Goal: Task Accomplishment & Management: Manage account settings

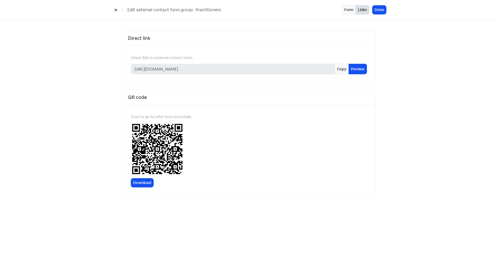
click at [116, 11] on icon at bounding box center [115, 9] width 3 height 3
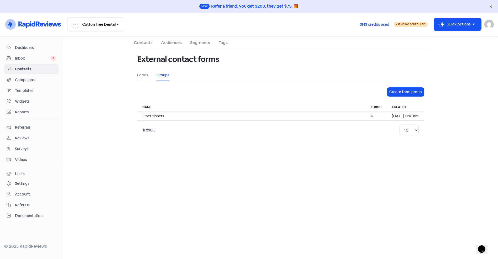
click at [486, 25] on img at bounding box center [489, 24] width 9 height 9
click at [449, 62] on link "Sign out" at bounding box center [460, 61] width 66 height 8
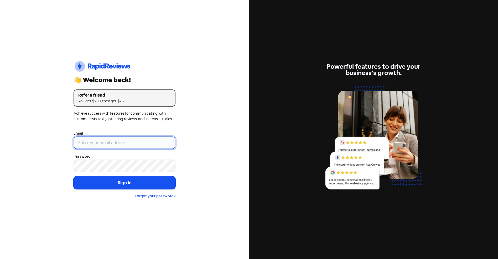
type input "[EMAIL_ADDRESS][DOMAIN_NAME]"
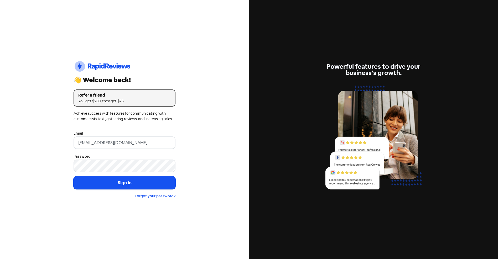
click at [137, 151] on form "Email bookings@getchauffeured.com.au Password Sign in Forgot your password?" at bounding box center [125, 164] width 102 height 69
click at [118, 186] on button "Sign in" at bounding box center [125, 183] width 102 height 13
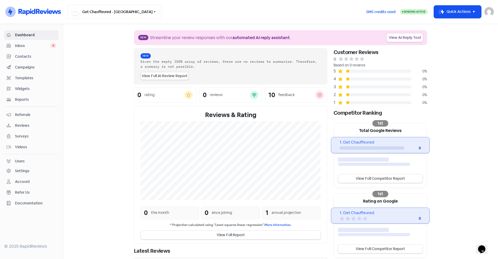
click at [24, 68] on span "Campaigns" at bounding box center [35, 68] width 41 height 6
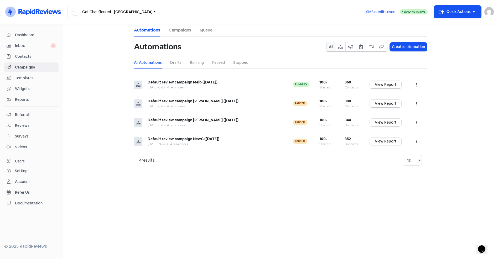
click at [112, 14] on button "Get Chauffeured - [GEOGRAPHIC_DATA]" at bounding box center [114, 12] width 94 height 14
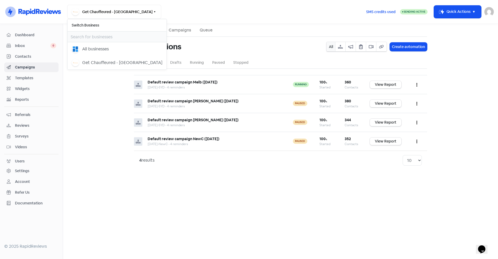
click at [101, 104] on main "Automations Campaigns Queue Automations All Create automation All Automations D…" at bounding box center [280, 141] width 435 height 235
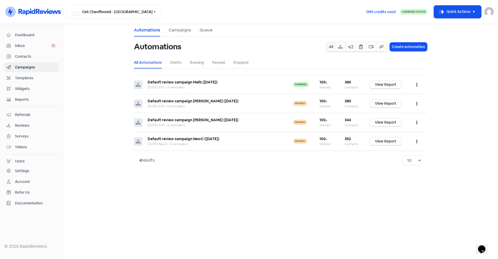
click at [107, 11] on button "Get Chauffeured - [GEOGRAPHIC_DATA]" at bounding box center [114, 12] width 94 height 14
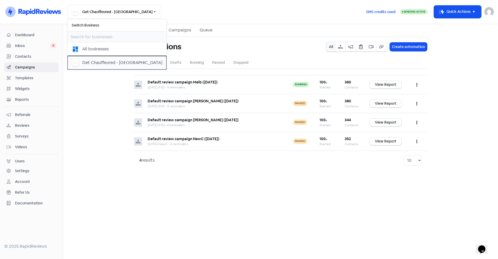
click at [101, 62] on div "Get Chauffeured - [GEOGRAPHIC_DATA]" at bounding box center [122, 63] width 80 height 6
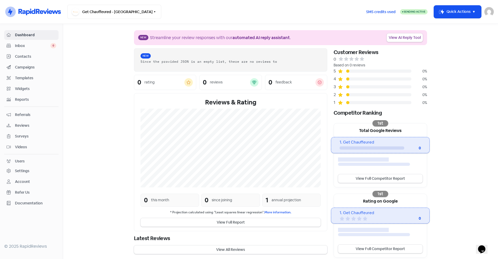
click at [23, 66] on span "Campaigns" at bounding box center [35, 68] width 41 height 6
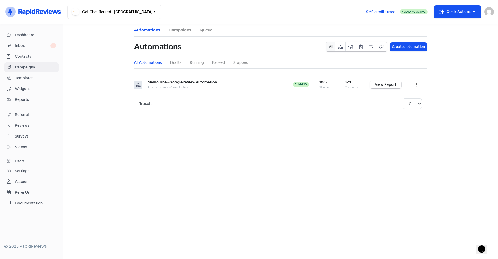
click at [26, 57] on span "Contacts" at bounding box center [35, 57] width 41 height 6
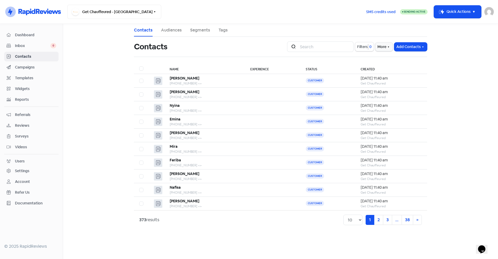
click at [27, 67] on span "Campaigns" at bounding box center [35, 68] width 41 height 6
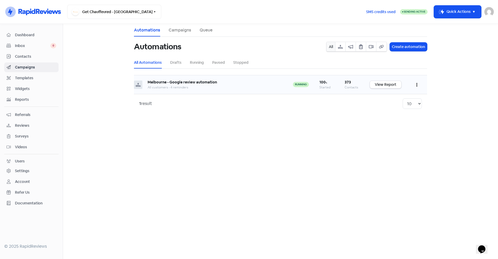
click at [416, 84] on button "button" at bounding box center [417, 85] width 10 height 12
click at [390, 98] on button "Edit" at bounding box center [401, 98] width 42 height 11
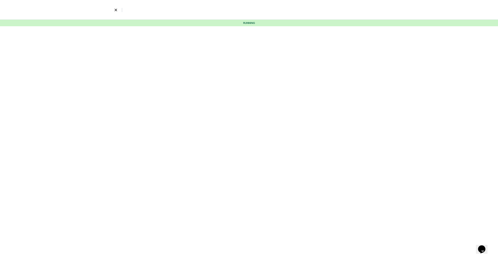
select select "831"
select select "3"
select select "9"
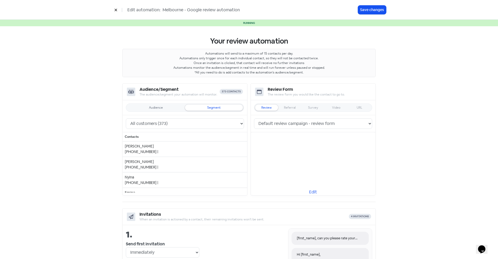
click at [116, 9] on icon at bounding box center [115, 9] width 3 height 3
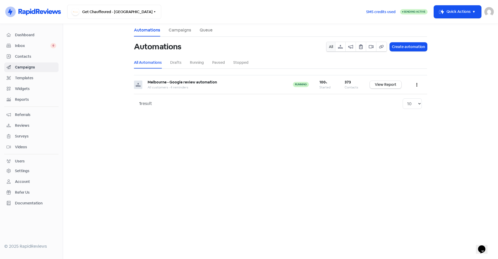
click at [21, 124] on span "Reviews" at bounding box center [35, 126] width 41 height 6
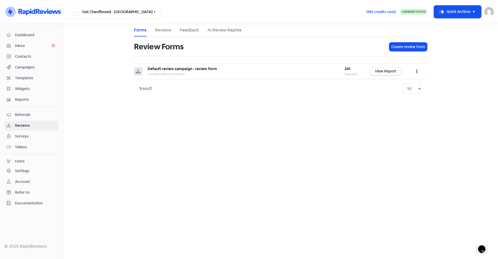
click at [28, 169] on div "Settings" at bounding box center [22, 171] width 14 height 6
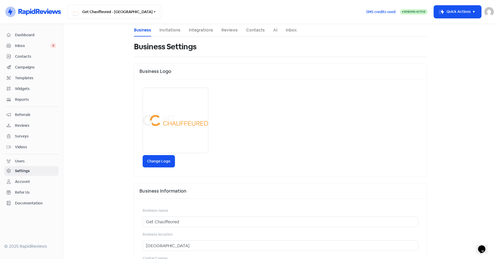
click at [232, 27] on li "Reviews" at bounding box center [230, 30] width 16 height 13
click at [230, 29] on link "Reviews" at bounding box center [230, 30] width 16 height 6
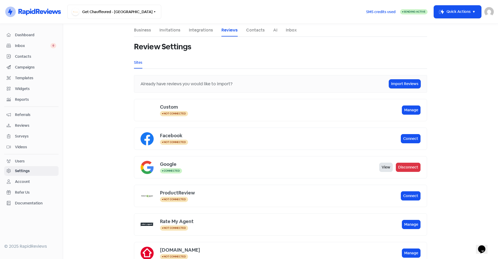
click at [385, 167] on link "View" at bounding box center [386, 167] width 13 height 9
click at [104, 112] on main "Business Invitations Integrations Reviews Contacts AI Inbox Review Settings Sit…" at bounding box center [280, 141] width 435 height 235
click at [27, 56] on span "Contacts" at bounding box center [35, 57] width 41 height 6
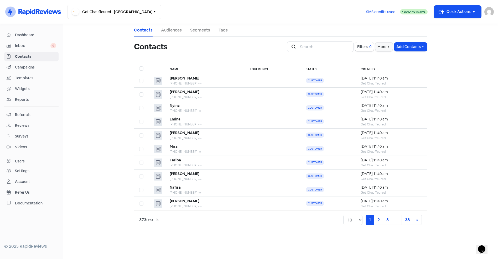
click at [198, 30] on link "Segments" at bounding box center [200, 30] width 20 height 6
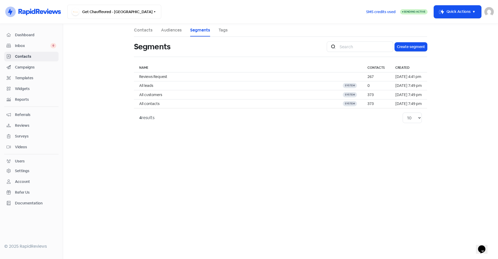
click at [165, 28] on link "Audiences" at bounding box center [171, 30] width 21 height 6
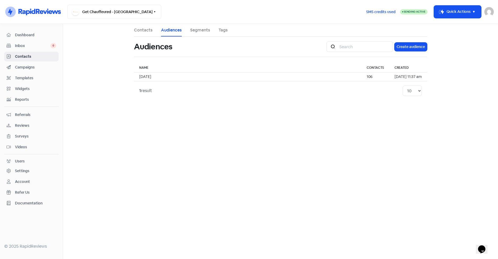
click at [221, 30] on link "Tags" at bounding box center [223, 30] width 9 height 6
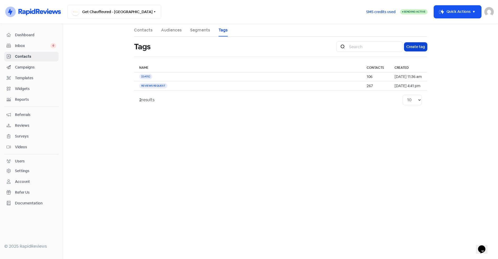
click at [414, 48] on button "Create tag" at bounding box center [415, 47] width 23 height 9
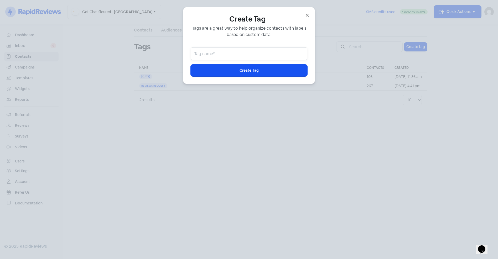
click at [221, 56] on input "text" at bounding box center [249, 53] width 117 height 13
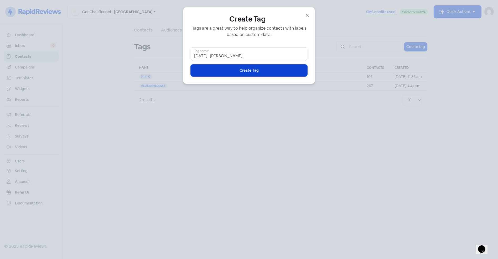
type input "[DATE] -[PERSON_NAME]"
click at [235, 70] on button "Icon For Loading Create Tag" at bounding box center [249, 71] width 117 height 12
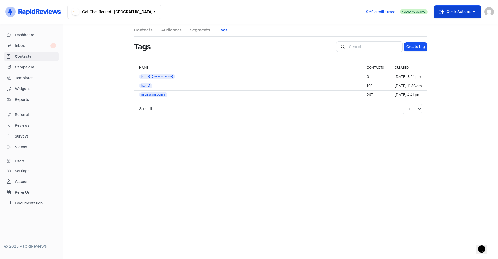
click at [468, 15] on button "Icon For Thunder-move Quick Actions" at bounding box center [457, 12] width 47 height 13
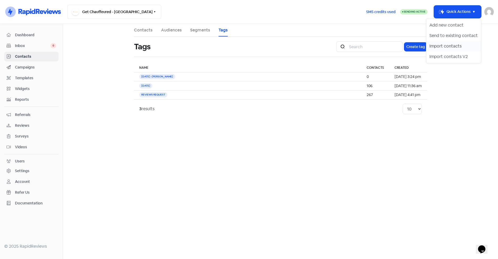
click at [452, 45] on button "Import contacts" at bounding box center [454, 46] width 55 height 11
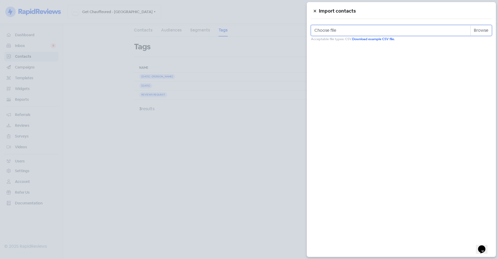
click at [482, 29] on input "Choose file" at bounding box center [401, 30] width 181 height 11
type input "C:\fakepath\Rapid Reviews 2208 - 3108_01.09.25.csv"
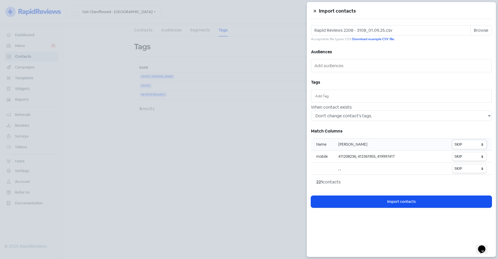
click at [481, 145] on select "SKIP First name Last name Mobile number Email address Contact status" at bounding box center [470, 144] width 34 height 9
select select "first_name"
click at [453, 140] on select "SKIP First name Last name Mobile number Email address Contact status" at bounding box center [470, 144] width 34 height 9
click at [480, 157] on select "SKIP First name Last name Mobile number Email address Contact status" at bounding box center [470, 156] width 34 height 9
select select "phone"
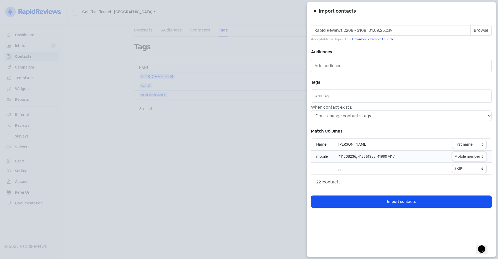
click at [453, 152] on select "SKIP First name Last name Mobile number Email address Contact status" at bounding box center [470, 156] width 34 height 9
click at [358, 98] on input "text" at bounding box center [401, 96] width 172 height 6
click at [357, 107] on div "[DATE] -[PERSON_NAME]" at bounding box center [401, 107] width 180 height 8
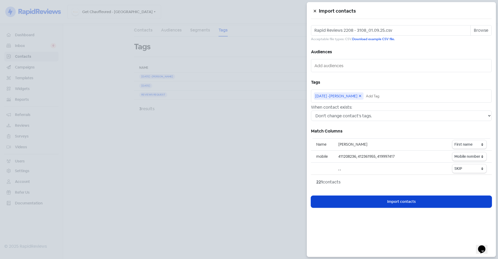
click at [397, 203] on span "Import contacts" at bounding box center [401, 202] width 29 height 6
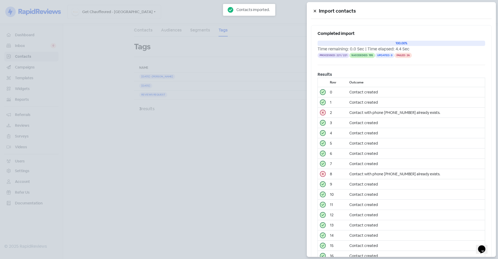
click at [223, 181] on div at bounding box center [249, 129] width 498 height 259
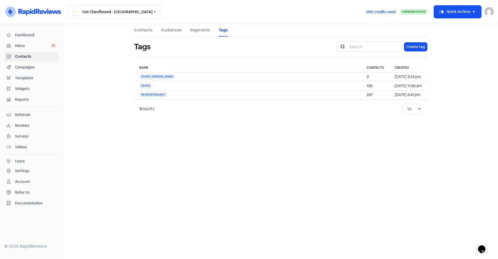
click at [29, 68] on span "Campaigns" at bounding box center [35, 68] width 41 height 6
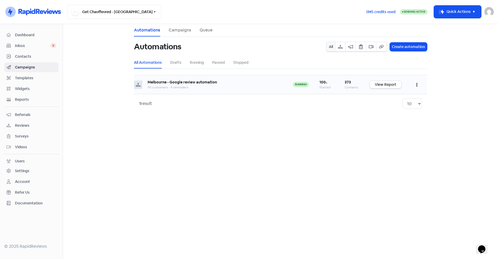
click at [415, 83] on button "button" at bounding box center [417, 85] width 10 height 12
click at [390, 108] on button "Pause" at bounding box center [401, 108] width 42 height 11
click at [197, 124] on main "Automations Campaigns Queue Automations All Create automation All Automations D…" at bounding box center [280, 141] width 435 height 235
click at [22, 55] on span "Contacts" at bounding box center [35, 57] width 41 height 6
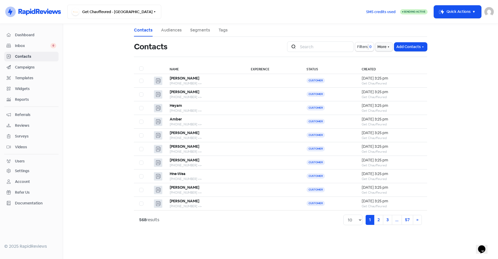
click at [18, 124] on span "Reviews" at bounding box center [35, 126] width 41 height 6
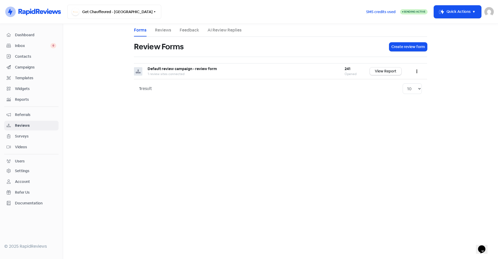
click at [159, 29] on link "Reviews" at bounding box center [163, 30] width 16 height 6
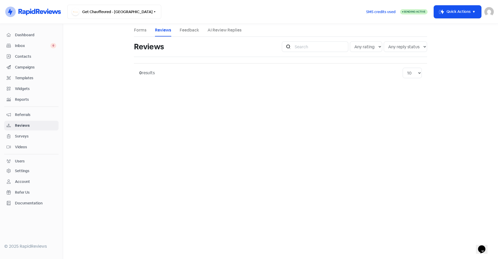
click at [141, 31] on link "Forms" at bounding box center [140, 30] width 13 height 6
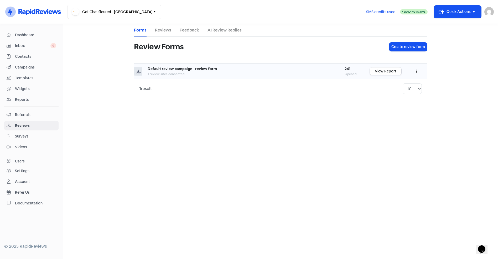
click at [416, 70] on button "button" at bounding box center [417, 71] width 10 height 12
click at [389, 94] on link "Edit" at bounding box center [400, 95] width 44 height 11
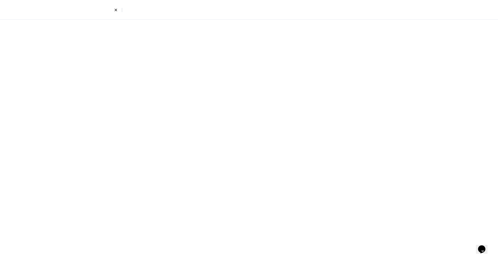
select select "review_form"
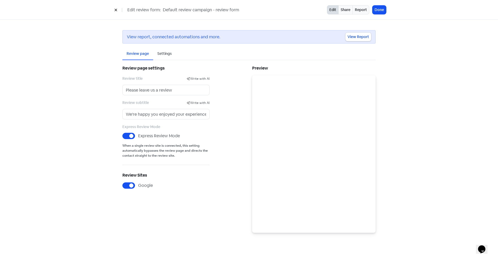
click at [170, 51] on div "Settings" at bounding box center [164, 54] width 14 height 6
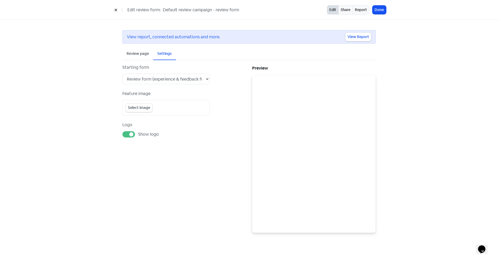
click at [131, 50] on div "Review page" at bounding box center [137, 54] width 31 height 12
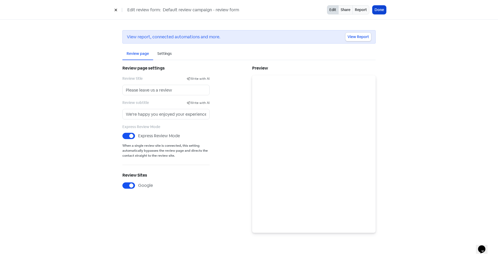
click at [382, 12] on button "Done" at bounding box center [380, 10] width 14 height 9
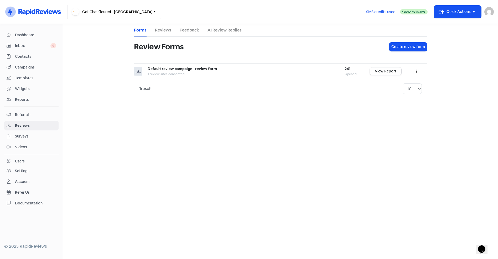
click at [136, 9] on button "Get Chauffeured - [GEOGRAPHIC_DATA]" at bounding box center [114, 12] width 94 height 14
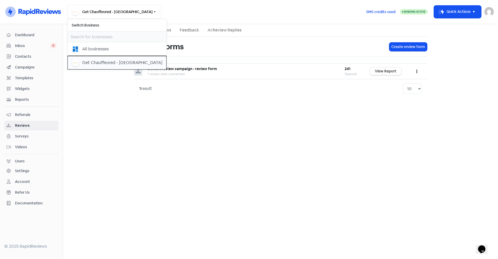
click at [98, 63] on div "Get Chauffeured - [GEOGRAPHIC_DATA]" at bounding box center [122, 63] width 80 height 6
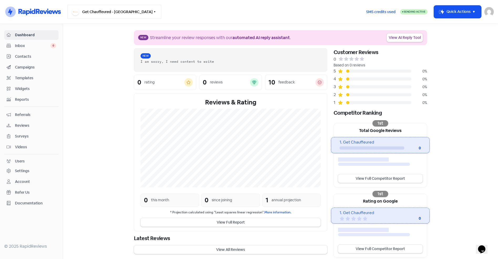
click at [120, 12] on button "Get Chauffeured - [GEOGRAPHIC_DATA]" at bounding box center [114, 12] width 94 height 14
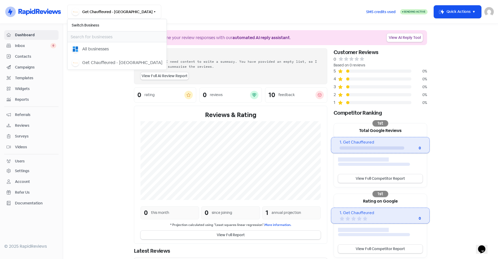
click at [91, 130] on section "New Streamline your review responses with our automated AI reply assistant . Vi…" at bounding box center [280, 148] width 435 height 249
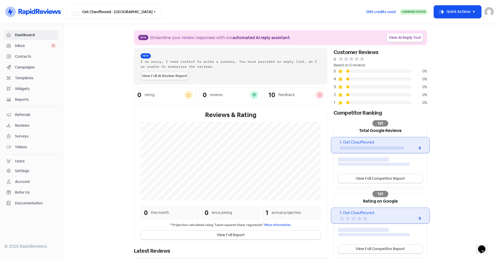
click at [27, 126] on span "Reviews" at bounding box center [35, 126] width 41 height 6
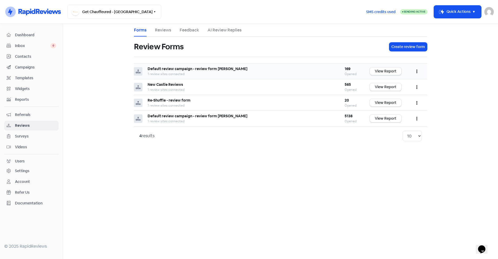
click at [416, 72] on button "button" at bounding box center [417, 71] width 10 height 12
click at [391, 94] on link "Edit" at bounding box center [400, 95] width 44 height 11
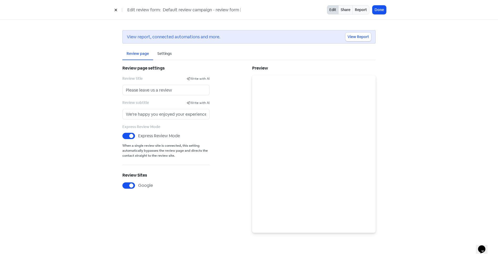
click at [116, 11] on icon at bounding box center [115, 9] width 3 height 3
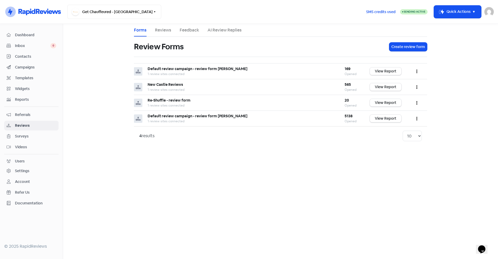
click at [109, 77] on main "Forms Reviews Feedback AI Review Replies Review Forms Create review form Defaul…" at bounding box center [280, 141] width 435 height 235
click at [13, 69] on div "Campaigns" at bounding box center [32, 67] width 50 height 6
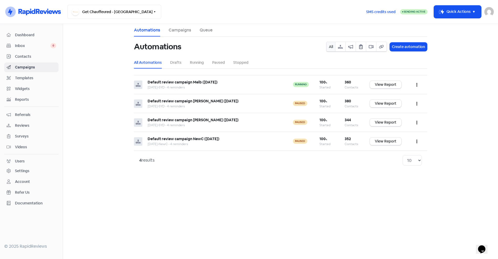
click at [25, 55] on span "Contacts" at bounding box center [35, 57] width 41 height 6
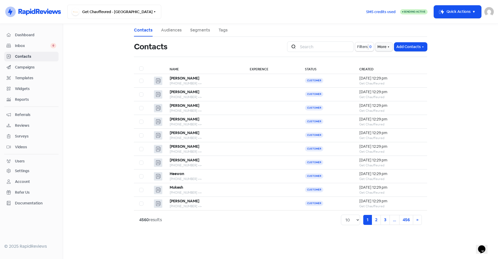
click at [170, 29] on link "Audiences" at bounding box center [171, 30] width 21 height 6
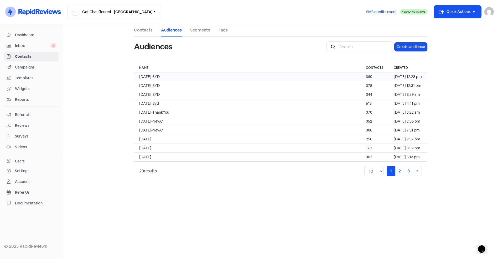
click at [143, 75] on span "21.08.25-SYD" at bounding box center [149, 76] width 21 height 5
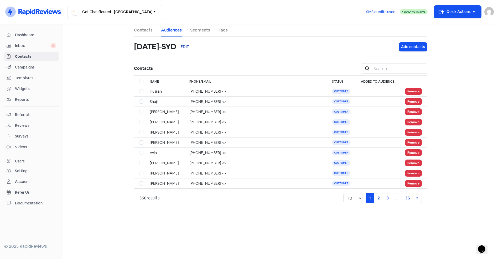
click at [186, 46] on button "EDIT" at bounding box center [184, 47] width 17 height 12
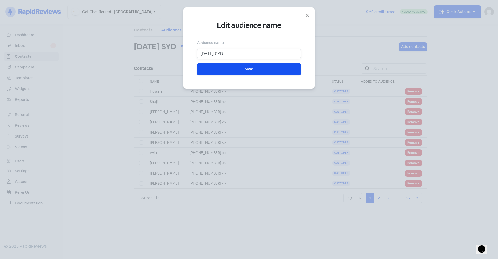
drag, startPoint x: 218, startPoint y: 53, endPoint x: 226, endPoint y: 53, distance: 7.9
click at [226, 53] on input "21.08.25-SYD" at bounding box center [249, 54] width 104 height 11
type input "21.08.25-MEL"
click at [238, 68] on button "Icon For Loading Save" at bounding box center [249, 69] width 104 height 12
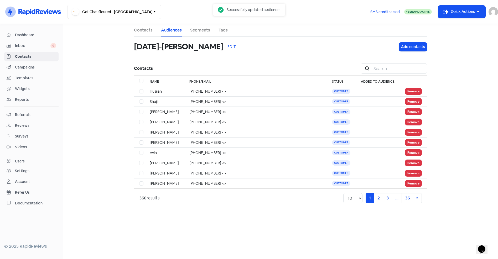
click at [106, 60] on main "Contacts Audiences Segments Tags 21.08.25-MEL EDIT Add contacts Contacts Icon F…" at bounding box center [280, 141] width 435 height 235
click at [114, 226] on main "Contacts Audiences Segments Tags 21.08.25-MEL EDIT Add contacts Contacts Icon F…" at bounding box center [280, 141] width 435 height 235
click at [196, 230] on main "Contacts Audiences Segments Tags 21.08.25-MEL EDIT Add contacts Contacts Icon F…" at bounding box center [280, 141] width 435 height 235
click at [114, 10] on button "Get Chauffeured - Sydney" at bounding box center [114, 12] width 94 height 14
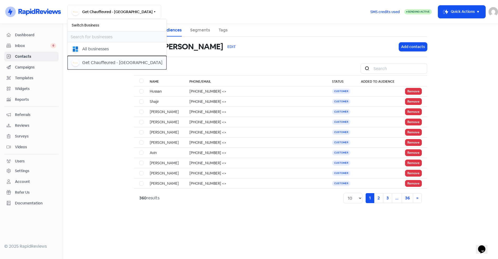
click at [111, 61] on div "Get Chauffeured - Melbourne" at bounding box center [122, 63] width 80 height 6
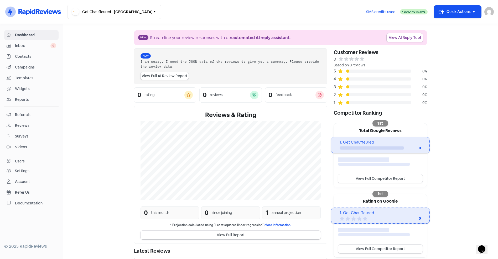
click at [19, 67] on span "Campaigns" at bounding box center [35, 68] width 41 height 6
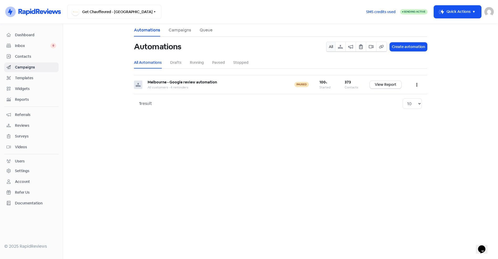
click at [213, 147] on main "Automations Campaigns Queue Automations All Create automation All Automations D…" at bounding box center [280, 141] width 435 height 235
click at [418, 85] on button "button" at bounding box center [417, 85] width 10 height 12
click at [387, 97] on button "Edit" at bounding box center [401, 98] width 42 height 11
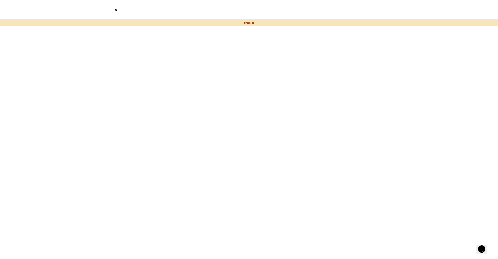
select select "831"
select select "3"
select select "9"
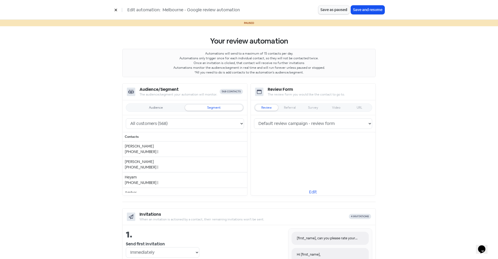
click at [116, 11] on icon at bounding box center [116, 10] width 2 height 2
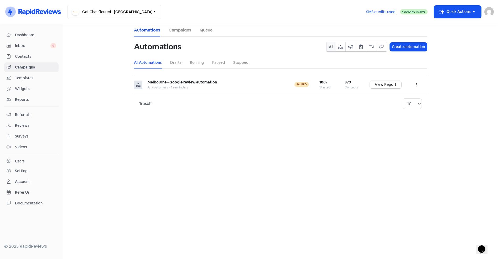
click at [21, 54] on span "Contacts" at bounding box center [35, 57] width 41 height 6
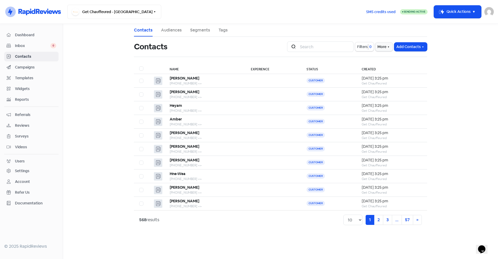
click at [19, 65] on span "Campaigns" at bounding box center [35, 68] width 41 height 6
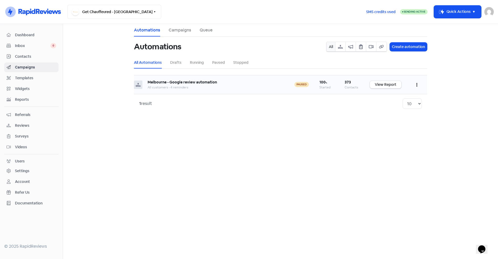
click at [416, 83] on button "button" at bounding box center [417, 85] width 10 height 12
click at [27, 55] on span "Contacts" at bounding box center [35, 57] width 41 height 6
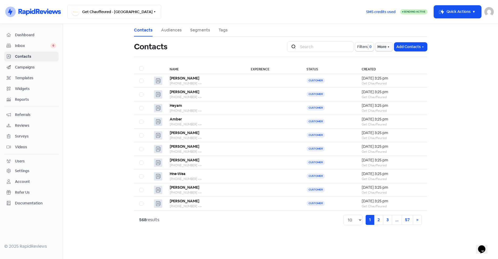
click at [165, 30] on link "Audiences" at bounding box center [171, 30] width 21 height 6
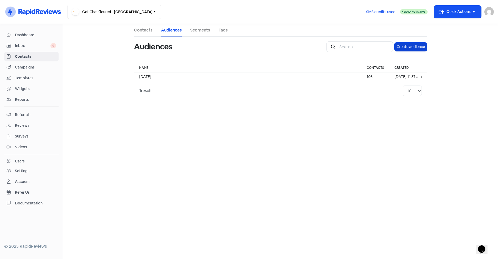
click at [410, 48] on button "Create audience" at bounding box center [411, 47] width 33 height 9
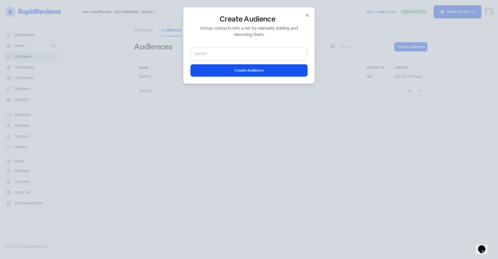
click at [240, 55] on input "email" at bounding box center [249, 53] width 117 height 13
type input "[DATE]-[PERSON_NAME]"
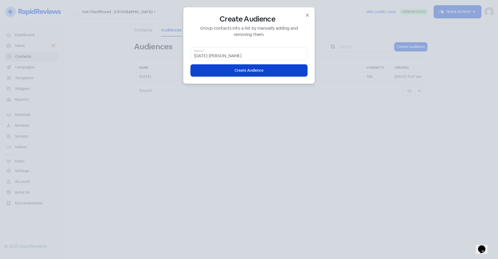
click at [233, 74] on button "Icon For Loading Create Audience" at bounding box center [249, 71] width 117 height 12
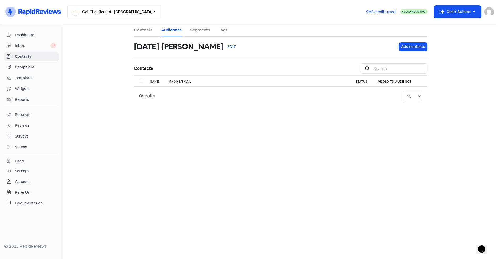
click at [19, 56] on span "Contacts" at bounding box center [35, 57] width 41 height 6
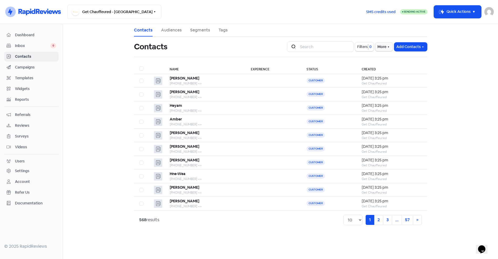
click at [362, 48] on span "Filters" at bounding box center [362, 47] width 11 height 6
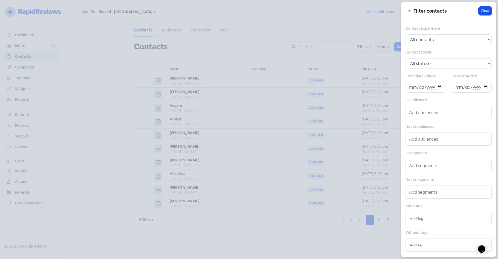
click at [439, 220] on input "text" at bounding box center [449, 219] width 78 height 6
click at [440, 230] on div "01/09/25 -MEL" at bounding box center [449, 230] width 86 height 8
click at [374, 241] on div at bounding box center [249, 129] width 498 height 259
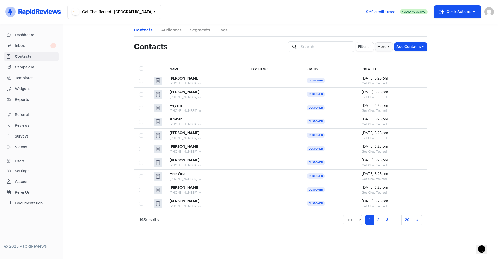
click at [139, 65] on label at bounding box center [139, 65] width 0 height 0
click at [143, 67] on input "checkbox" at bounding box center [140, 66] width 3 height 3
checkbox input "true"
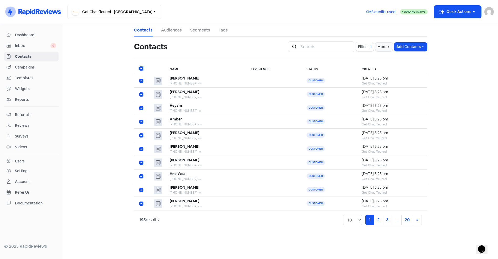
checkbox input "true"
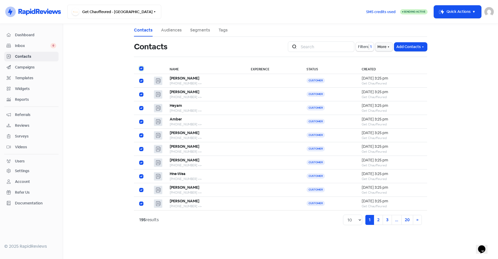
checkbox input "true"
click at [285, 45] on button "Actions" at bounding box center [276, 47] width 22 height 9
click at [260, 88] on button "Add to existing audience" at bounding box center [260, 90] width 55 height 11
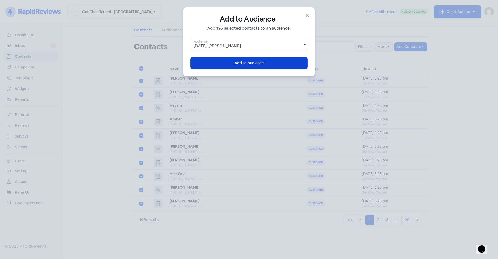
click at [250, 63] on span "Add to Audience" at bounding box center [249, 63] width 29 height 6
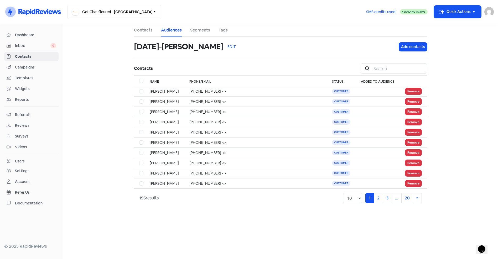
click at [21, 66] on span "Campaigns" at bounding box center [35, 68] width 41 height 6
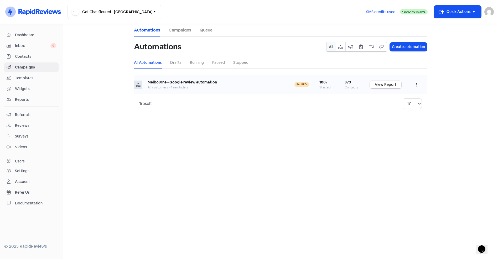
click at [417, 84] on icon "button" at bounding box center [417, 85] width 1 height 4
click at [392, 120] on button "Clone" at bounding box center [401, 119] width 42 height 11
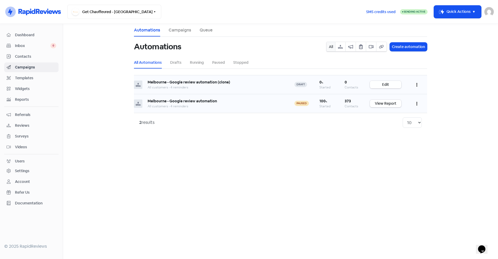
click at [386, 83] on link "Edit" at bounding box center [386, 85] width 32 height 8
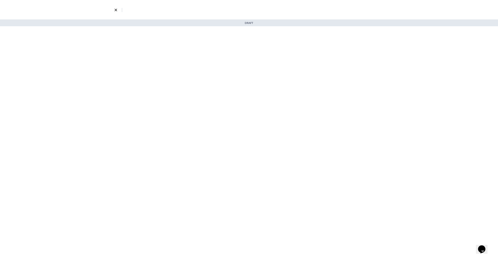
select select "831"
select select "3"
select select "9"
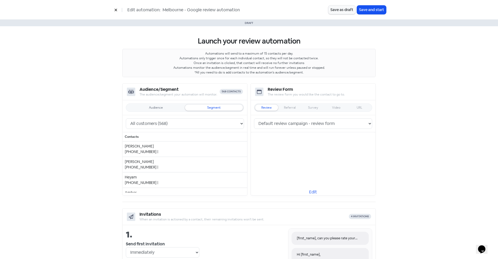
scroll to position [0, 12]
drag, startPoint x: 201, startPoint y: 9, endPoint x: 279, endPoint y: 9, distance: 78.1
click at [279, 9] on div "Edit automation: Melbourne - Google review automation (clone)" at bounding box center [220, 9] width 217 height 9
type input "[GEOGRAPHIC_DATA] - Google [DATE]"
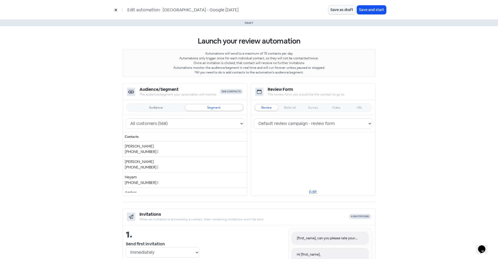
click at [172, 109] on div "Audience" at bounding box center [156, 108] width 58 height 6
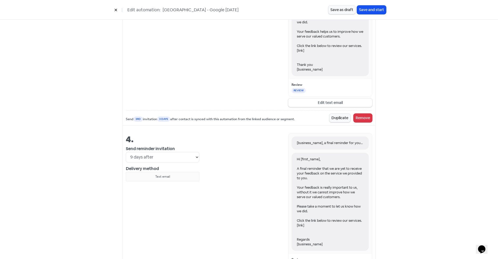
scroll to position [601, 0]
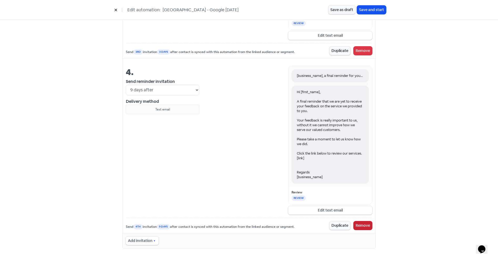
click at [360, 225] on button "Remove" at bounding box center [363, 226] width 19 height 9
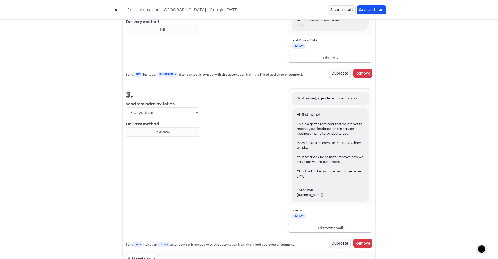
scroll to position [426, 0]
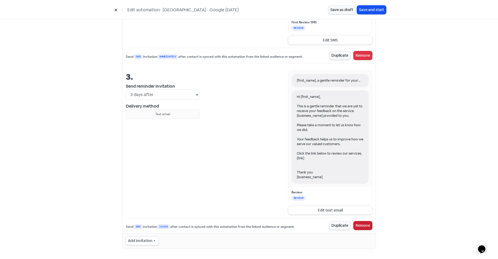
click at [361, 226] on button "Remove" at bounding box center [363, 226] width 19 height 9
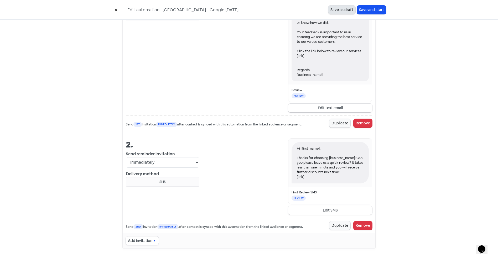
click at [340, 11] on button "Save as draft" at bounding box center [342, 10] width 27 height 9
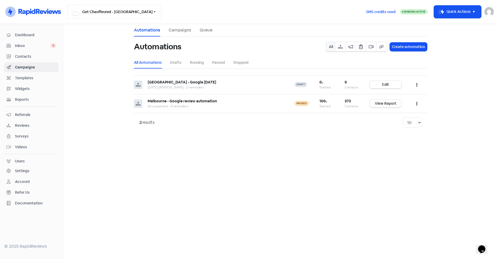
click at [128, 11] on button "Get Chauffeured - [GEOGRAPHIC_DATA]" at bounding box center [114, 12] width 94 height 14
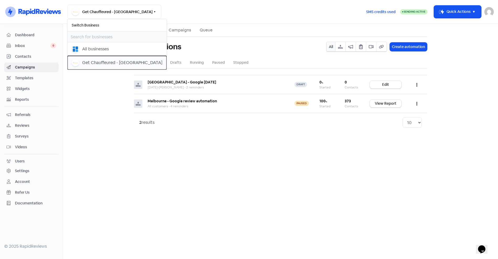
click at [111, 66] on div "Get Chauffeured - [GEOGRAPHIC_DATA]" at bounding box center [117, 62] width 91 height 7
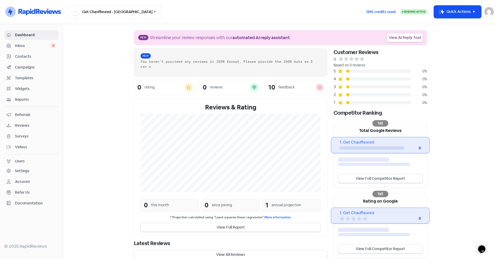
click at [21, 68] on span "Campaigns" at bounding box center [35, 68] width 41 height 6
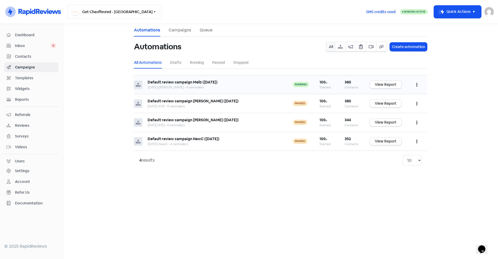
click at [417, 85] on icon "button" at bounding box center [417, 85] width 1 height 4
click at [389, 96] on button "Edit" at bounding box center [401, 98] width 42 height 11
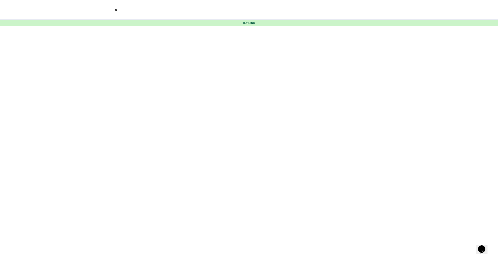
select select "1322"
select select "3"
select select "4"
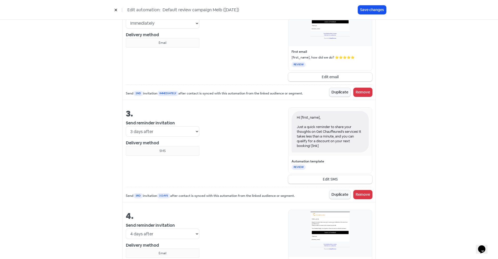
scroll to position [331, 0]
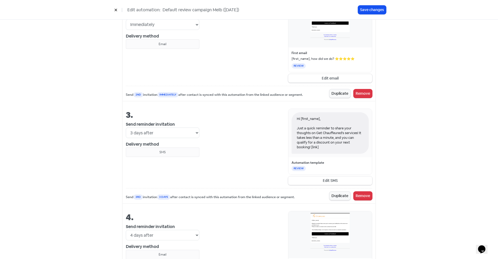
click at [325, 179] on button "Edit SMS" at bounding box center [330, 181] width 84 height 9
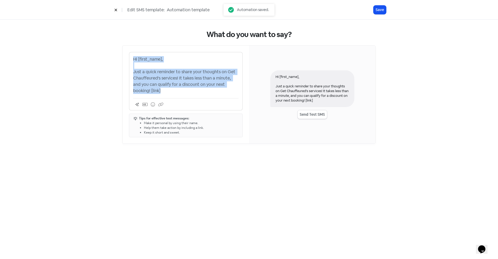
drag, startPoint x: 134, startPoint y: 58, endPoint x: 200, endPoint y: 97, distance: 76.7
click at [200, 97] on div "Hi [first_name], Just a quick reminder to share your thoughts on Get Chauffeure…" at bounding box center [186, 81] width 114 height 59
copy p "Hi [first_name], Just a quick reminder to share your thoughts on Get Chauffeure…"
click at [117, 9] on icon at bounding box center [115, 9] width 3 height 3
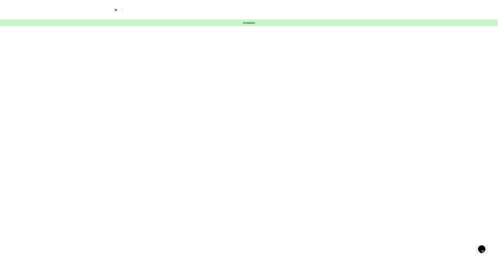
select select "1322"
select select "3"
select select "4"
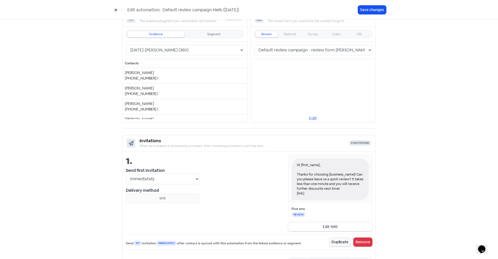
scroll to position [79, 0]
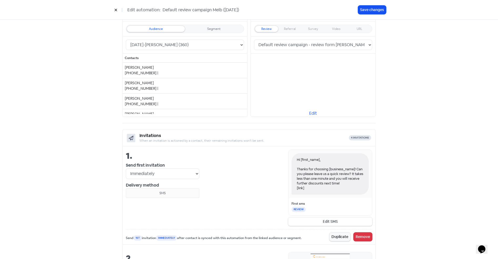
click at [327, 222] on button "Edit SMS" at bounding box center [330, 222] width 84 height 9
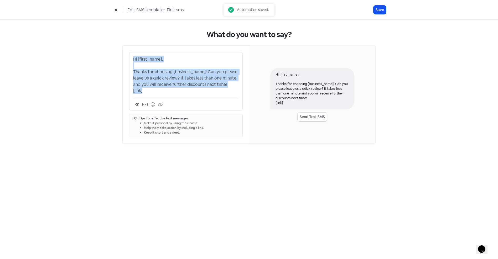
drag, startPoint x: 133, startPoint y: 58, endPoint x: 186, endPoint y: 98, distance: 66.4
click at [186, 98] on div "Hi [first_name], Thanks for choosing [business_name]! Can you please leave us a…" at bounding box center [186, 81] width 114 height 59
copy p "Hi [first_name], Thanks for choosing [business_name]! Can you please leave us a…"
click at [118, 7] on button at bounding box center [116, 9] width 8 height 9
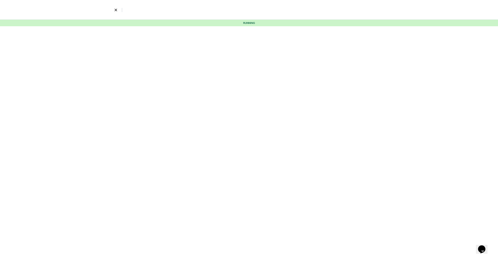
select select "1322"
select select "3"
select select "4"
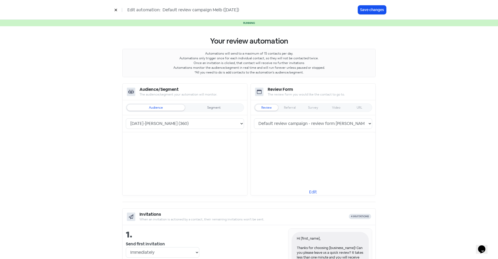
click at [115, 11] on icon at bounding box center [115, 9] width 3 height 3
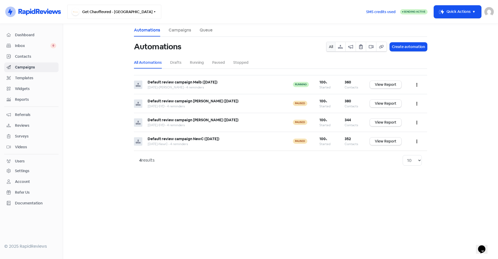
click at [104, 16] on button "Get Chauffeured - [GEOGRAPHIC_DATA]" at bounding box center [114, 12] width 94 height 14
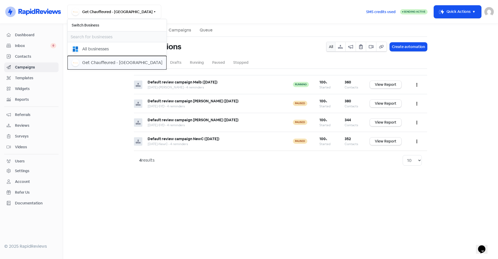
click at [104, 64] on div "Get Chauffeured - [GEOGRAPHIC_DATA]" at bounding box center [122, 63] width 80 height 6
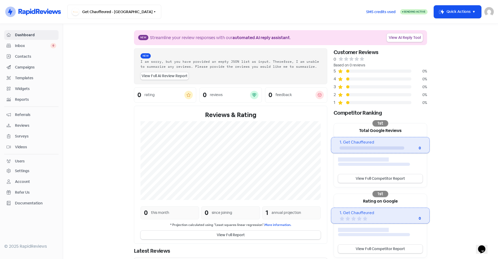
click at [24, 67] on span "Campaigns" at bounding box center [35, 68] width 41 height 6
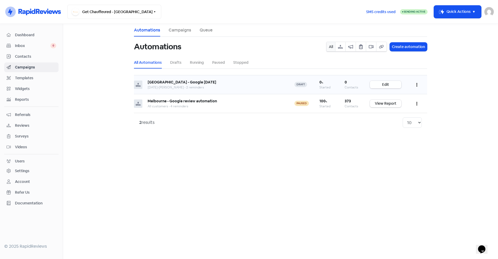
click at [393, 85] on link "Edit" at bounding box center [386, 85] width 32 height 8
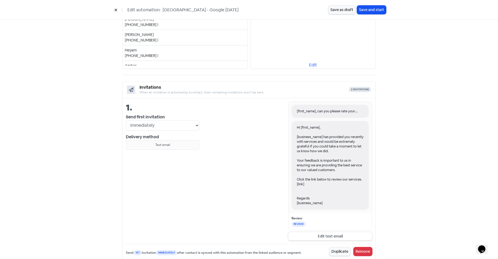
scroll to position [131, 0]
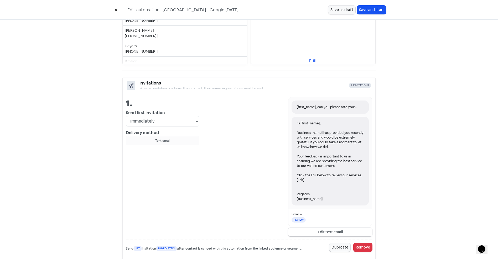
click at [360, 249] on button "Remove" at bounding box center [363, 247] width 19 height 9
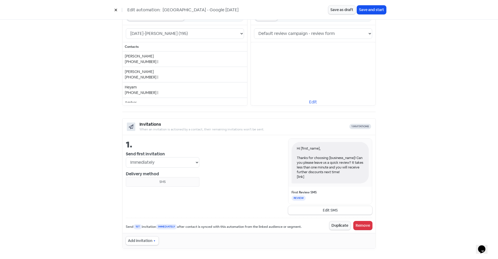
scroll to position [90, 0]
click at [330, 209] on button "Edit SMS" at bounding box center [330, 210] width 84 height 9
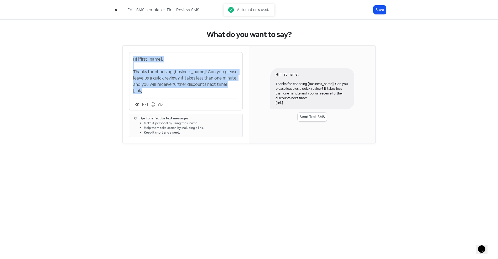
drag, startPoint x: 121, startPoint y: 69, endPoint x: 111, endPoint y: 49, distance: 21.5
click at [111, 49] on div "What do you want to say? Hi [first_name], Thanks for choosing [business_name]! …" at bounding box center [249, 87] width 300 height 135
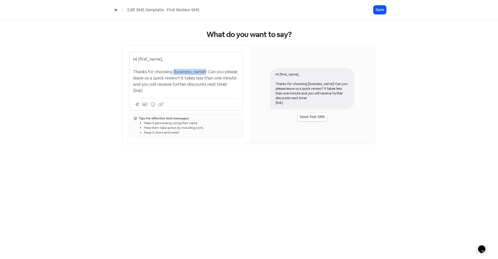
drag, startPoint x: 173, startPoint y: 72, endPoint x: 206, endPoint y: 72, distance: 32.3
click at [206, 72] on p "Hi [first_name], Thanks for choosing [business_name]! Can you please leave us a…" at bounding box center [185, 75] width 105 height 38
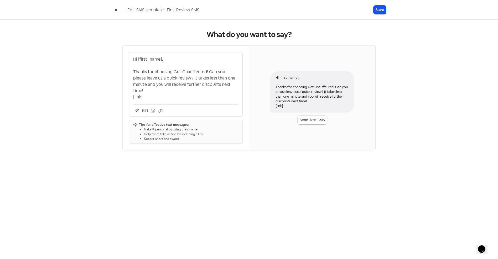
click at [224, 84] on p "Hi [first_name], Thanks for choosing Get Chauffeured! Can you please leave us a…" at bounding box center [185, 78] width 105 height 44
click at [378, 8] on button "Save" at bounding box center [380, 10] width 13 height 9
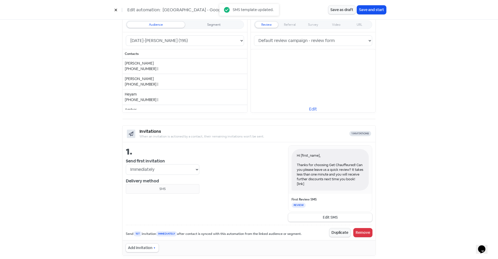
scroll to position [90, 0]
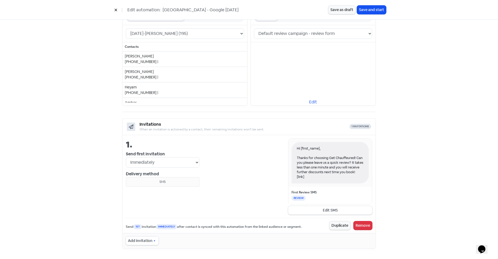
click at [142, 241] on button "Add invitation" at bounding box center [142, 241] width 33 height 9
click at [145, 178] on span "SMS" at bounding box center [145, 177] width 8 height 6
select select "1"
click at [407, 163] on div "Launch your review automation Automations will send to a maximum of 15 contacts…" at bounding box center [249, 149] width 498 height 426
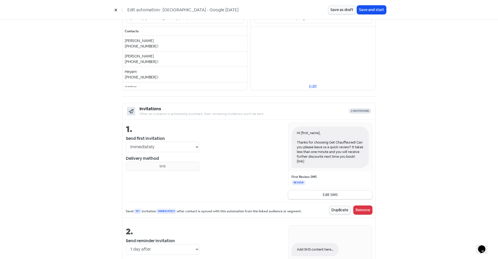
scroll to position [169, 0]
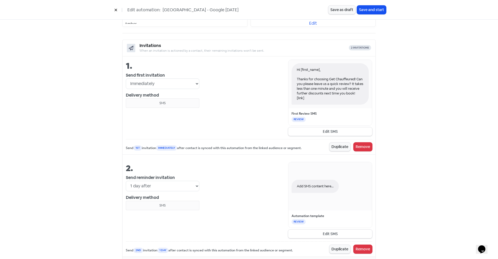
click at [312, 198] on div "Add SMS content here..." at bounding box center [331, 186] width 84 height 48
click at [318, 233] on button "Edit SMS" at bounding box center [330, 234] width 84 height 9
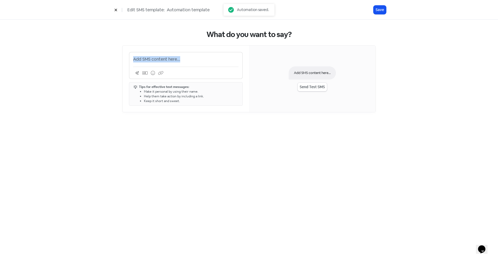
drag, startPoint x: 192, startPoint y: 59, endPoint x: 110, endPoint y: 57, distance: 82.0
click at [110, 57] on div "What do you want to say? Add SMS content here... Tips for effective text messag…" at bounding box center [249, 71] width 300 height 103
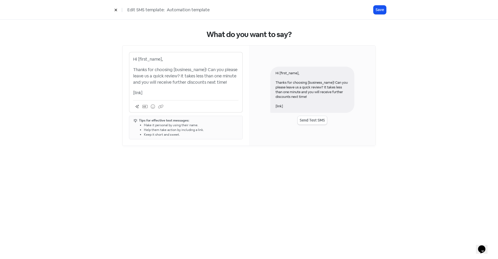
click at [190, 93] on p "[link]" at bounding box center [185, 93] width 105 height 6
drag, startPoint x: 230, startPoint y: 81, endPoint x: 123, endPoint y: 71, distance: 106.9
click at [123, 71] on div "Hi [first_name], Thanks for choosing [business_name]! Can you please leave us a…" at bounding box center [186, 96] width 126 height 100
click at [174, 89] on div "Hi [first_name], Thanks for choosing [business_name]! Can you please leave us a…" at bounding box center [185, 76] width 105 height 40
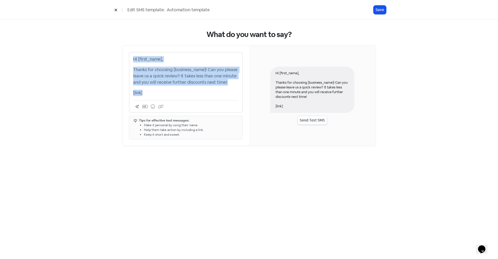
drag, startPoint x: 127, startPoint y: 73, endPoint x: 115, endPoint y: 52, distance: 24.3
click at [115, 52] on div "What do you want to say? Hi [first_name], Thanks for choosing [business_name]! …" at bounding box center [249, 88] width 274 height 137
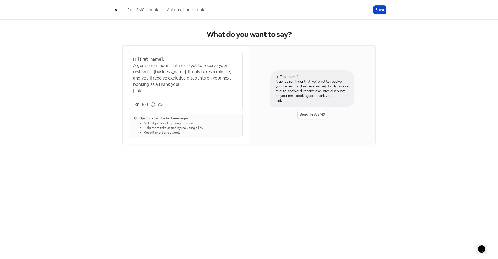
click at [385, 13] on button "Save" at bounding box center [380, 10] width 13 height 9
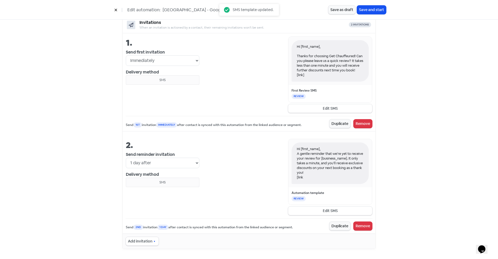
scroll to position [193, 0]
click at [192, 163] on select "Immediately 1 day after 2 days after 3 days after 4 days after 5 days after 6 d…" at bounding box center [163, 162] width 74 height 11
select select "4"
click at [126, 157] on select "Immediately 1 day after 2 days after 3 days after 4 days after 5 days after 6 d…" at bounding box center [163, 162] width 74 height 11
click at [341, 210] on button "Edit SMS" at bounding box center [330, 210] width 84 height 9
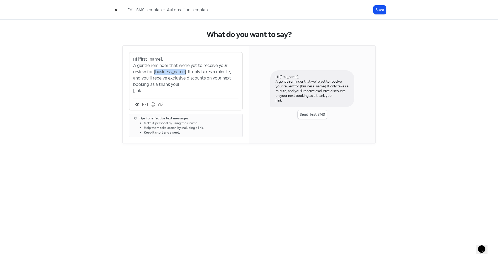
drag, startPoint x: 153, startPoint y: 72, endPoint x: 185, endPoint y: 71, distance: 31.8
click at [186, 72] on p "Hi [first_name], A gentle reminder that we’re yet to receive your review for [b…" at bounding box center [185, 75] width 105 height 38
drag, startPoint x: 141, startPoint y: 78, endPoint x: 144, endPoint y: 78, distance: 2.9
click at [144, 78] on p "Hi [first_name], A gentle reminder that we’re yet to receive your review for Ge…" at bounding box center [185, 75] width 105 height 38
drag, startPoint x: 148, startPoint y: 77, endPoint x: 152, endPoint y: 77, distance: 3.4
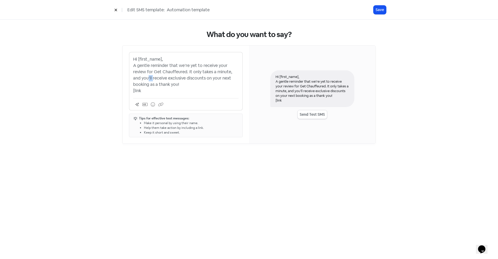
click at [152, 77] on p "Hi [first_name], A gentle reminder that we’re yet to receive your review for Ge…" at bounding box center [185, 75] width 105 height 38
click at [142, 90] on p "Hi [first_name], A gentle reminder that we’re yet to receive your review for Ge…" at bounding box center [185, 75] width 105 height 38
click at [143, 105] on icon at bounding box center [144, 105] width 5 height 4
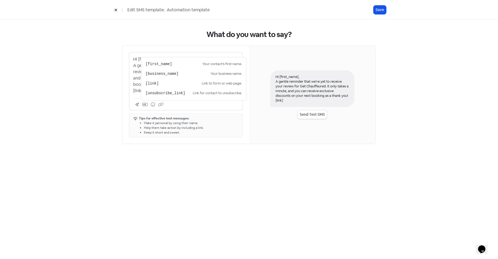
click at [179, 107] on div "[first_name] Your contact's first name. [business_name] Your business name. [li…" at bounding box center [185, 105] width 105 height 8
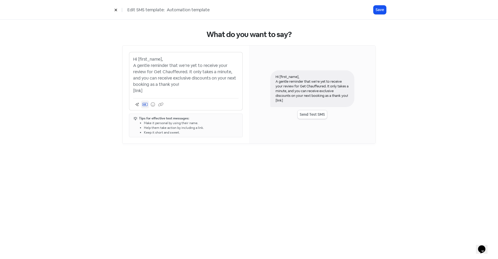
click at [147, 105] on icon at bounding box center [144, 105] width 5 height 4
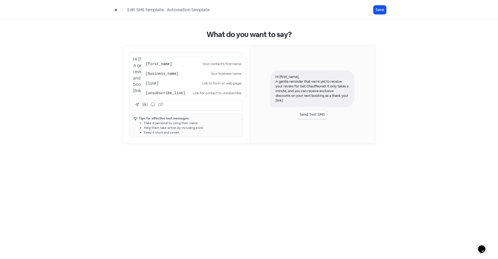
click at [194, 105] on div "[first_name] Your contact's first name. [business_name] Your business name. [li…" at bounding box center [185, 105] width 105 height 8
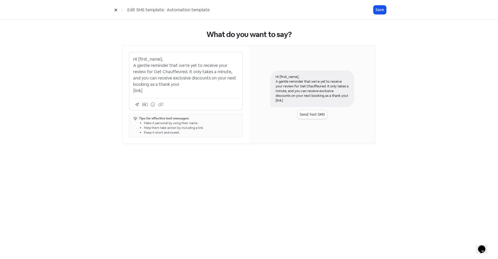
click at [166, 90] on p "Hi [first_name], A gentle reminder that we’re yet to receive your review for Ge…" at bounding box center [185, 75] width 105 height 38
click at [378, 11] on button "Save" at bounding box center [380, 10] width 13 height 9
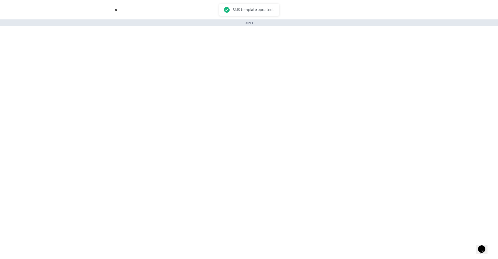
select select "4"
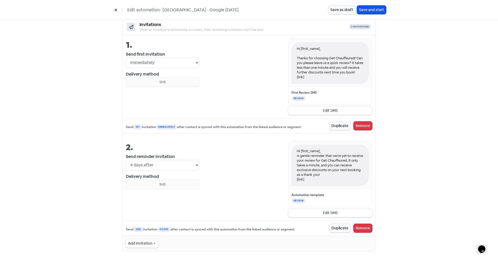
scroll to position [193, 0]
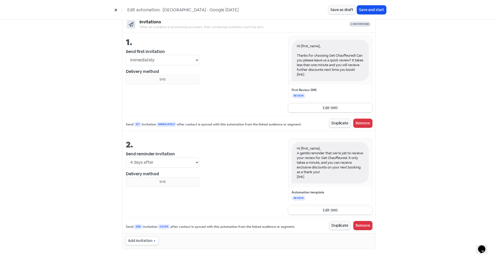
click at [329, 211] on button "Edit SMS" at bounding box center [330, 210] width 84 height 9
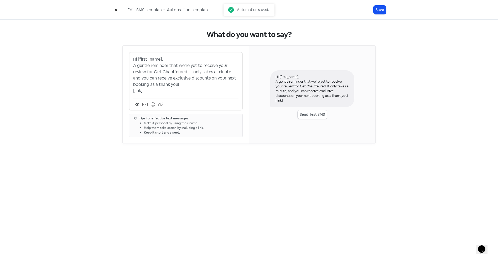
click at [170, 59] on p "Hi [first_name], A gentle reminder that we’re yet to receive your review for Ge…" at bounding box center [185, 75] width 105 height 38
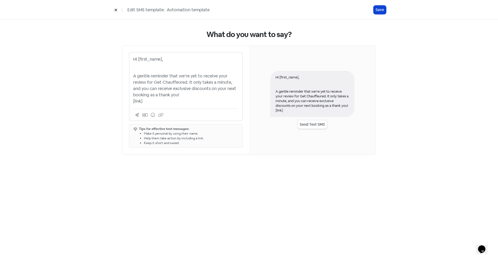
click at [378, 10] on button "Save" at bounding box center [380, 10] width 13 height 9
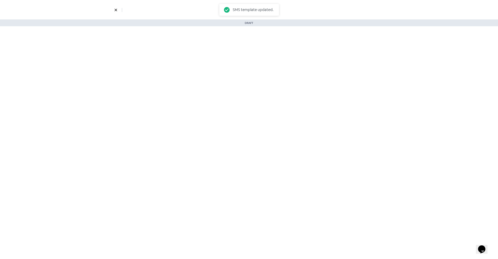
select select "4"
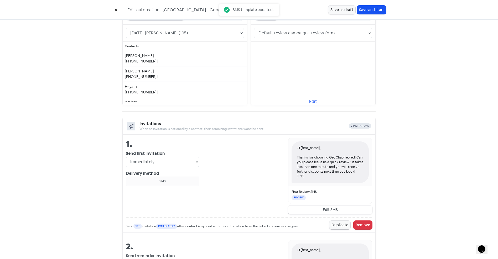
scroll to position [202, 0]
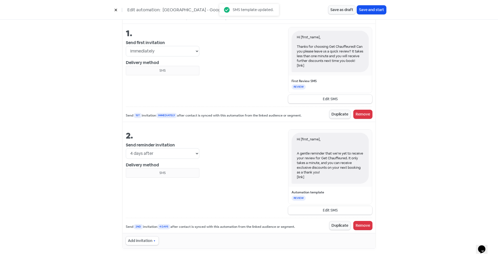
click at [329, 211] on button "Edit SMS" at bounding box center [330, 210] width 84 height 9
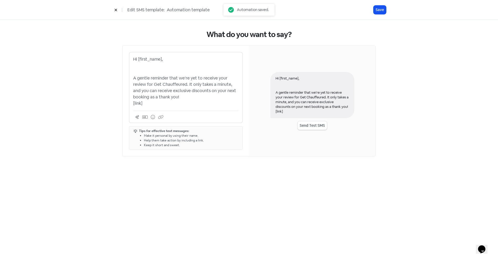
click at [166, 72] on p "Hi [first_name], A gentle reminder that we’re yet to receive your review for Ge…" at bounding box center [185, 81] width 105 height 50
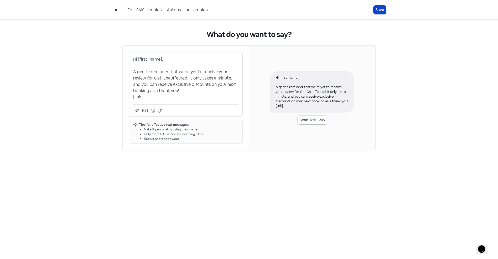
click at [378, 9] on button "Save" at bounding box center [380, 10] width 13 height 9
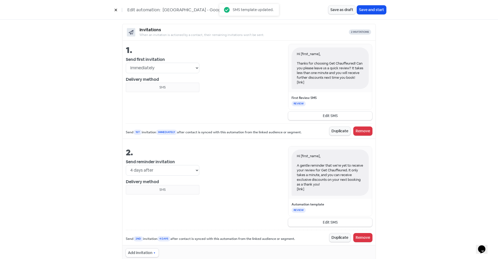
scroll to position [197, 0]
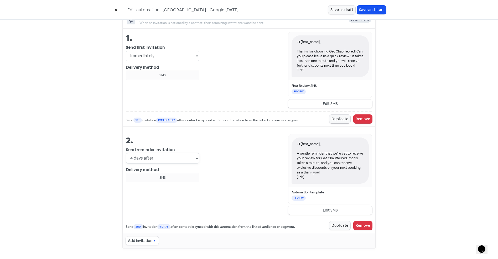
click at [195, 160] on select "Immediately 1 day after 2 days after 3 days after 4 days after 5 days after 6 d…" at bounding box center [163, 158] width 74 height 11
select select "3"
click at [126, 153] on select "Immediately 1 day after 2 days after 3 days after 4 days after 5 days after 6 d…" at bounding box center [163, 158] width 74 height 11
click at [371, 11] on button "Save and start" at bounding box center [371, 10] width 29 height 9
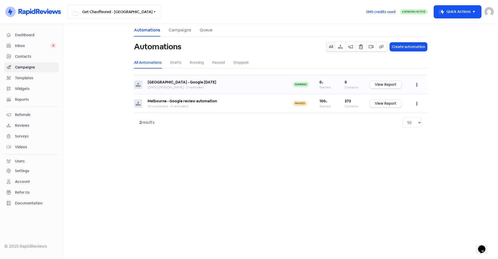
click at [416, 84] on button "button" at bounding box center [417, 85] width 10 height 12
click at [392, 97] on button "Edit" at bounding box center [401, 98] width 42 height 11
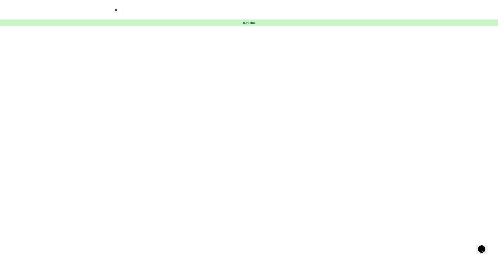
select select "3"
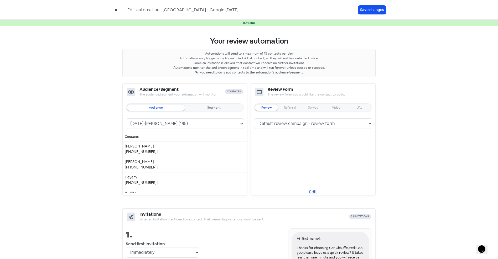
click at [310, 191] on link "Edit" at bounding box center [313, 192] width 125 height 6
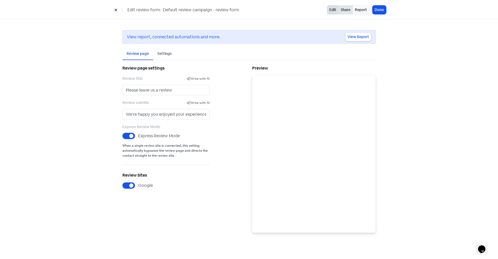
click at [347, 11] on link "Share" at bounding box center [346, 9] width 14 height 9
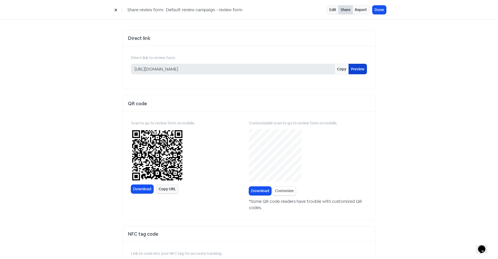
click at [357, 71] on link "Preview" at bounding box center [358, 69] width 18 height 11
click at [116, 9] on icon at bounding box center [115, 9] width 3 height 3
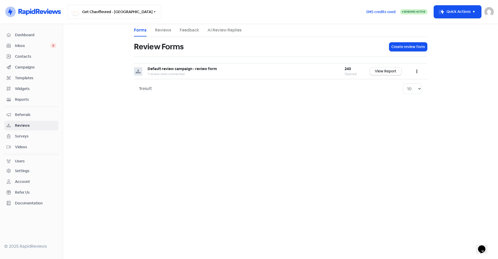
click at [24, 65] on span "Campaigns" at bounding box center [35, 68] width 41 height 6
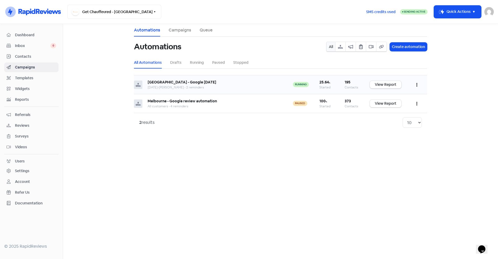
click at [418, 83] on button "button" at bounding box center [417, 85] width 10 height 12
click at [390, 96] on button "Edit" at bounding box center [401, 98] width 42 height 11
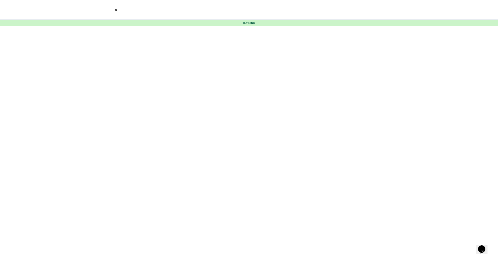
select select "3"
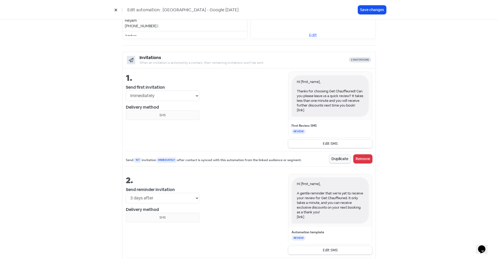
scroll to position [184, 0]
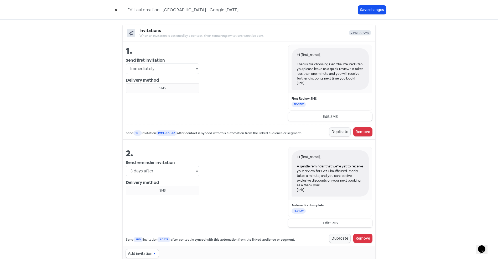
click at [323, 222] on button "Edit SMS" at bounding box center [330, 223] width 84 height 9
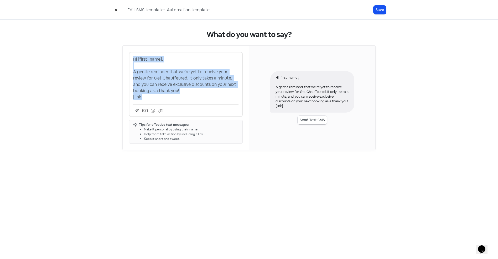
drag, startPoint x: 134, startPoint y: 59, endPoint x: 147, endPoint y: 96, distance: 39.3
click at [147, 96] on p "Hi [first_name], A gentle reminder that we’re yet to receive your review for Ge…" at bounding box center [185, 78] width 105 height 44
copy p "Hi [first_name], A gentle reminder that we’re yet to receive your review for Ge…"
click at [116, 9] on icon at bounding box center [115, 9] width 3 height 3
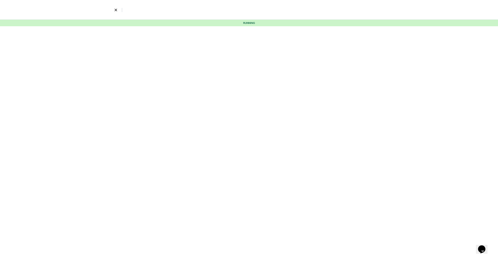
select select "3"
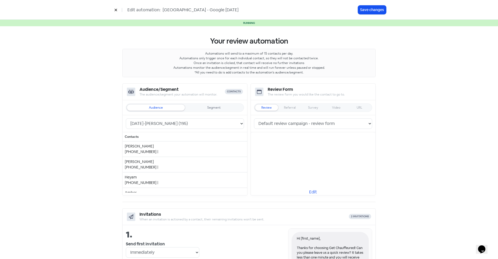
click at [115, 10] on icon at bounding box center [115, 9] width 3 height 3
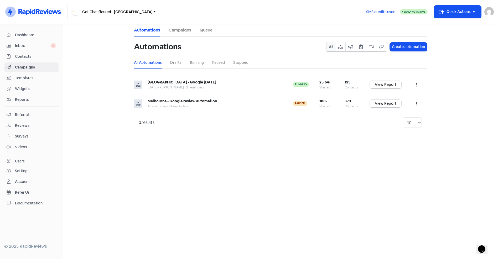
click at [109, 11] on button "Get Chauffeured - Melbourne" at bounding box center [114, 12] width 94 height 14
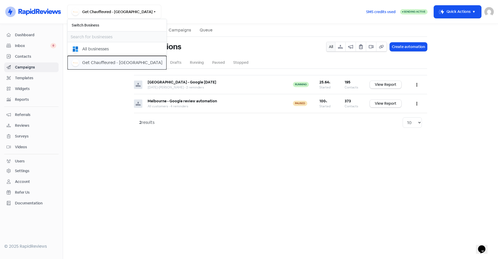
click at [108, 65] on div "Get Chauffeured - Sydney" at bounding box center [122, 63] width 80 height 6
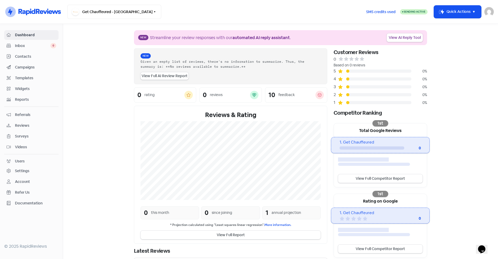
click at [25, 67] on span "Campaigns" at bounding box center [35, 68] width 41 height 6
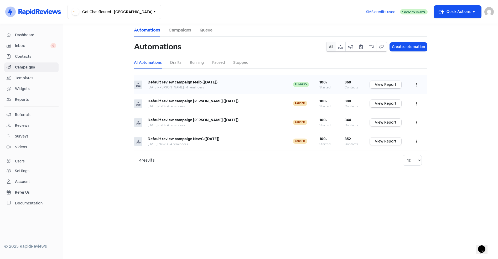
click at [418, 84] on button "button" at bounding box center [417, 85] width 10 height 12
click at [392, 98] on button "Edit" at bounding box center [401, 98] width 42 height 11
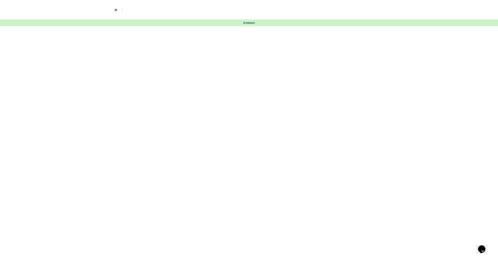
select select "1322"
select select "3"
select select "4"
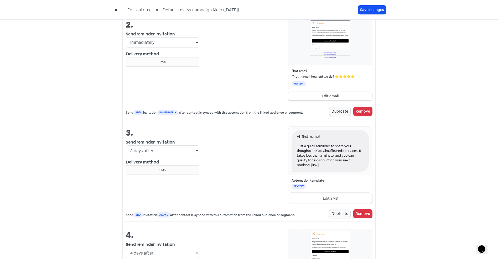
scroll to position [315, 0]
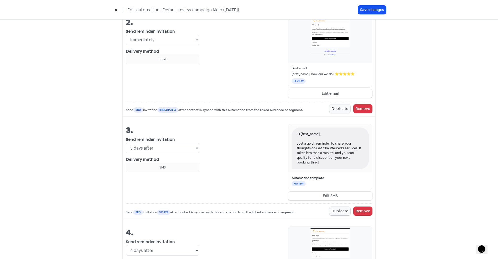
click at [329, 197] on button "Edit SMS" at bounding box center [330, 196] width 84 height 9
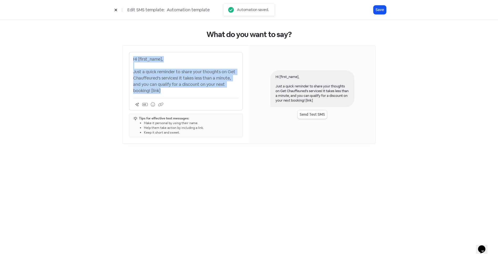
drag, startPoint x: 168, startPoint y: 91, endPoint x: 119, endPoint y: 57, distance: 59.4
click at [119, 57] on div "What do you want to say? Hi [first_name], Just a quick reminder to share your t…" at bounding box center [249, 87] width 274 height 135
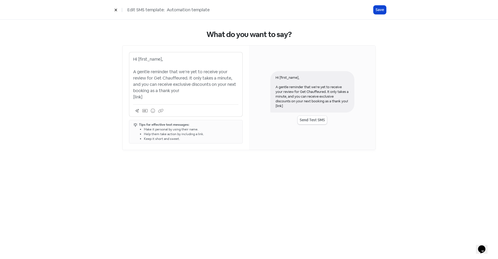
click at [378, 10] on button "Save" at bounding box center [380, 10] width 13 height 9
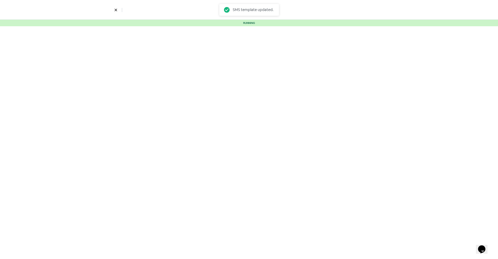
select select "1322"
select select "3"
select select "4"
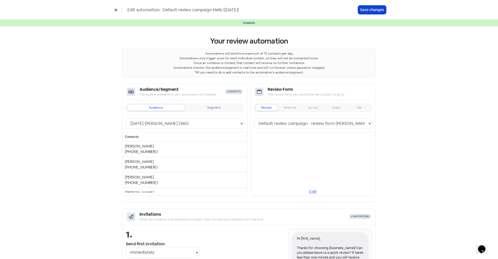
click at [376, 10] on button "Save changes" at bounding box center [372, 10] width 28 height 9
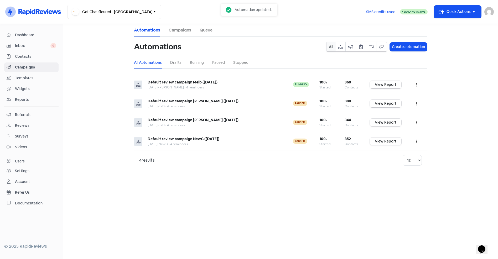
click at [86, 53] on main "Automations Campaigns Queue Automations All Create automation All Automations D…" at bounding box center [280, 141] width 435 height 235
click at [153, 13] on icon "button" at bounding box center [155, 12] width 4 height 4
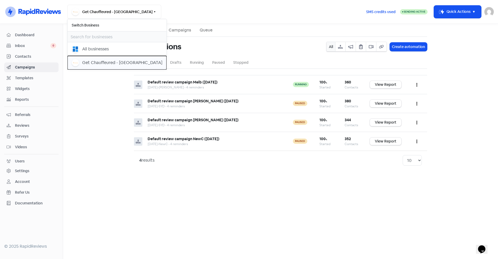
click at [109, 67] on button "Get Chauffeured - [GEOGRAPHIC_DATA]" at bounding box center [117, 63] width 99 height 14
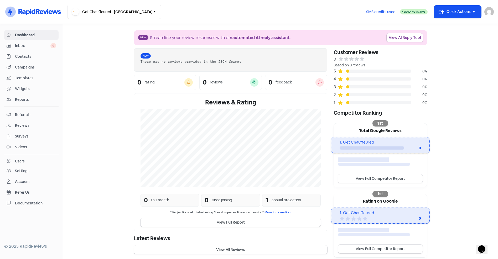
click at [29, 64] on link "Campaigns" at bounding box center [31, 68] width 54 height 10
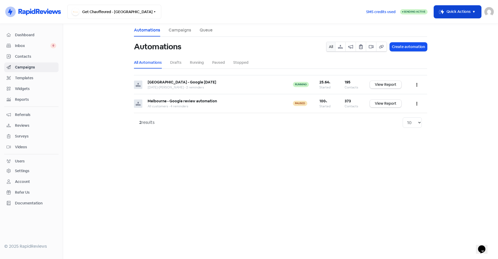
click at [474, 11] on icon "button" at bounding box center [474, 12] width 6 height 6
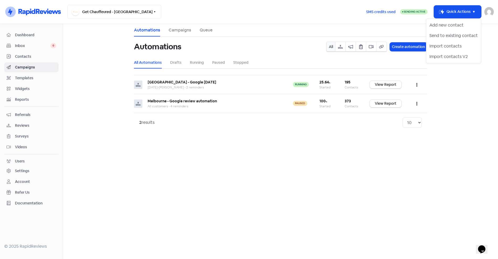
click at [488, 11] on img at bounding box center [489, 11] width 9 height 9
click at [444, 50] on link "Sign out" at bounding box center [460, 48] width 66 height 8
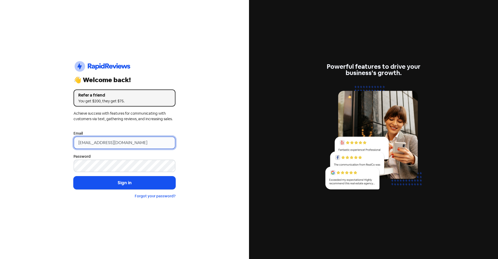
drag, startPoint x: 142, startPoint y: 144, endPoint x: 21, endPoint y: 132, distance: 121.8
click at [36, 136] on div "Icon For Thunder-circle 👋 Welcome back! Refer a friend You get $200, they get $…" at bounding box center [124, 129] width 249 height 259
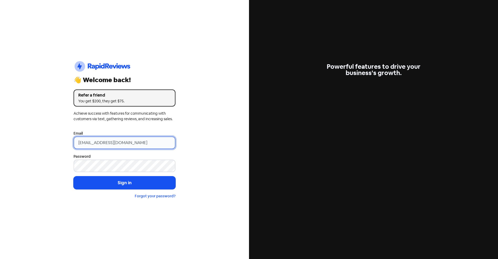
type input "[EMAIL_ADDRESS][DOMAIN_NAME]"
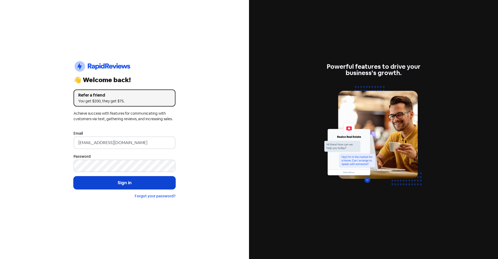
click at [123, 183] on button "Sign in" at bounding box center [125, 183] width 102 height 13
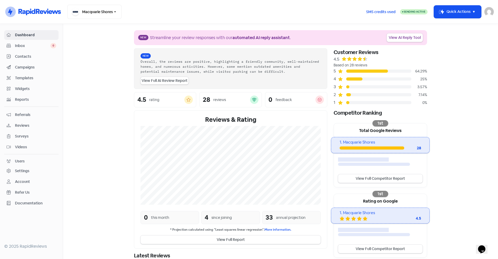
click at [106, 37] on section "New Streamline your review responses with our automated AI reply assistant . Vi…" at bounding box center [280, 171] width 435 height 294
click at [116, 10] on icon "button" at bounding box center [115, 12] width 4 height 4
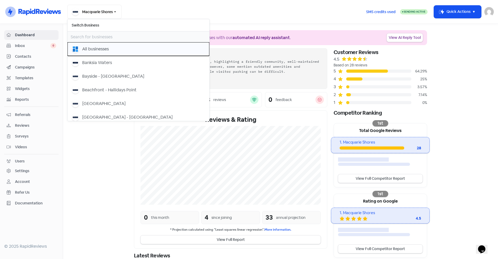
click at [95, 48] on div "All businesses" at bounding box center [95, 49] width 27 height 6
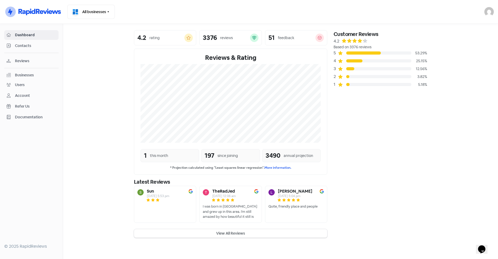
click at [21, 74] on div "Businesses" at bounding box center [24, 76] width 19 height 6
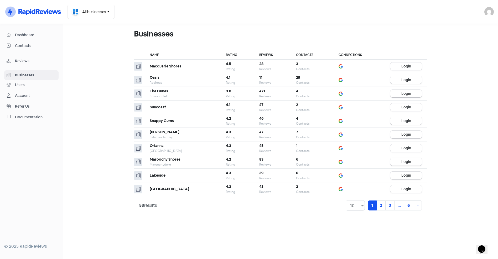
click at [68, 182] on main "Businesses Name Rating Reviews Contacts Connections Macquarie Shores 4.5 Rating…" at bounding box center [280, 141] width 435 height 235
click at [360, 208] on select "10 20 30 50 100" at bounding box center [355, 206] width 19 height 11
select select "50"
click at [346, 201] on select "10 20 30 50 100" at bounding box center [355, 206] width 19 height 11
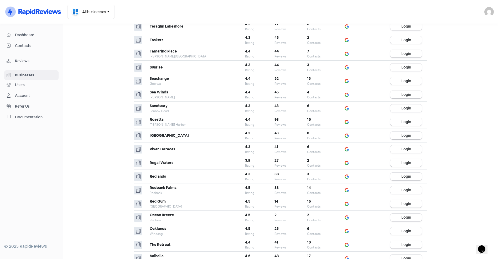
scroll to position [315, 0]
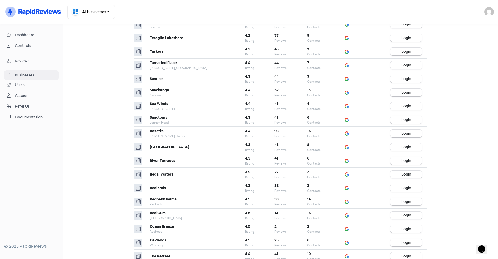
click at [490, 11] on img at bounding box center [489, 11] width 9 height 9
click at [456, 46] on link "Sign out" at bounding box center [460, 48] width 66 height 8
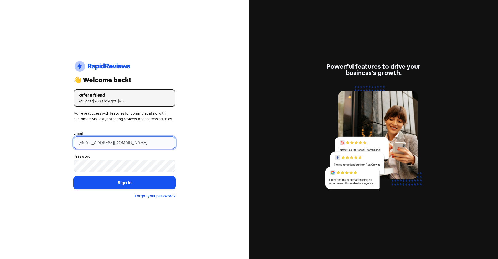
drag, startPoint x: 152, startPoint y: 145, endPoint x: -12, endPoint y: 139, distance: 163.9
click at [0, 139] on html "Icon For Thunder-circle 👋 Welcome back! Refer a friend You get $200, they get $…" at bounding box center [249, 129] width 498 height 259
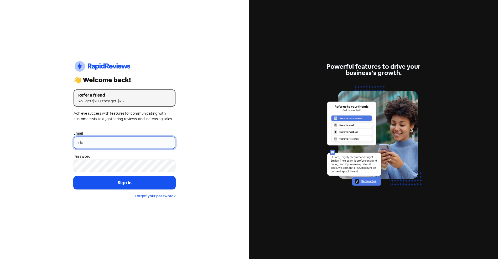
type input "d"
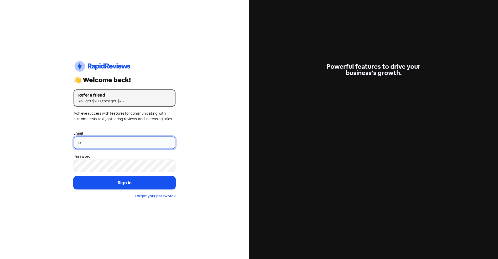
type input "[EMAIL_ADDRESS][DOMAIN_NAME]"
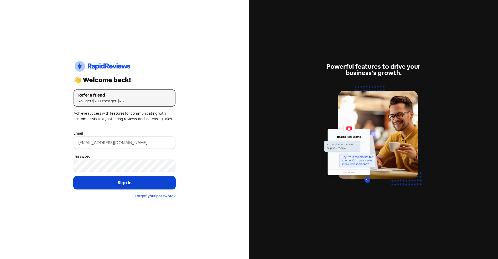
click at [115, 188] on button "Sign in" at bounding box center [125, 183] width 102 height 13
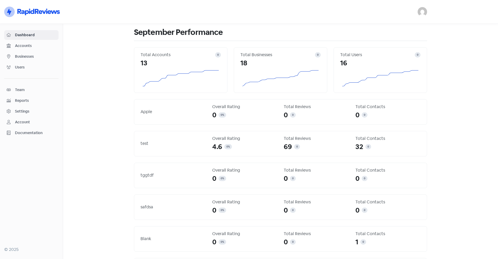
click at [90, 99] on main "September Performance Total Accounts 0 13 Total Businesses 0 18 Total Users 0 1…" at bounding box center [280, 141] width 435 height 235
click at [422, 15] on img at bounding box center [422, 11] width 9 height 9
click at [390, 46] on link "Sign out" at bounding box center [394, 48] width 66 height 8
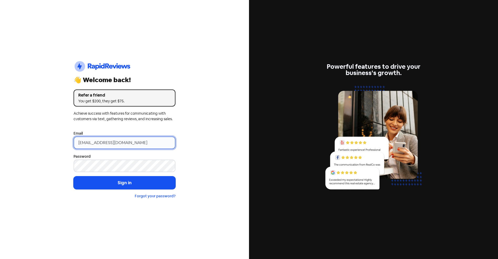
drag, startPoint x: 142, startPoint y: 141, endPoint x: -13, endPoint y: 139, distance: 155.9
click at [0, 139] on html "Icon For Thunder-circle 👋 Welcome back! Refer a friend You get $200, they get $…" at bounding box center [249, 129] width 498 height 259
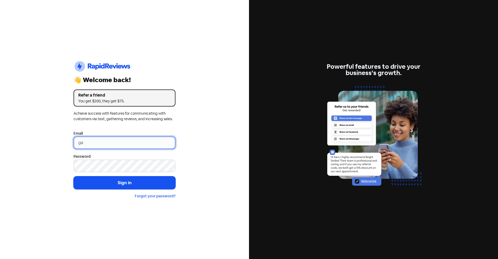
type input "[PERSON_NAME][EMAIL_ADDRESS][DOMAIN_NAME]"
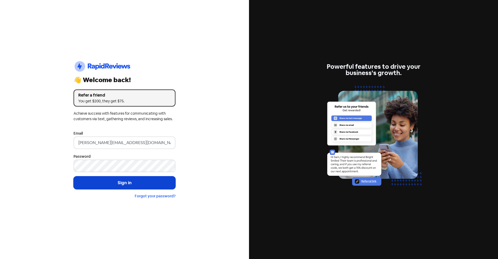
click at [105, 182] on button "Sign in" at bounding box center [125, 183] width 102 height 13
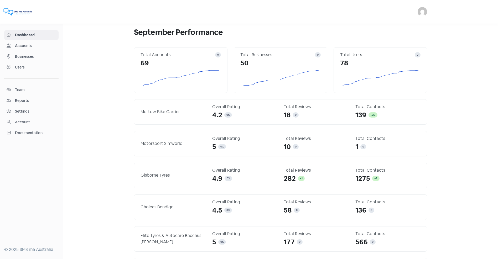
click at [70, 61] on main "September Performance Total Accounts 0 69 Total Businesses 0 50 Total Users 0 7…" at bounding box center [280, 141] width 435 height 235
click at [100, 83] on main "September Performance Total Accounts 0 69 Total Businesses 0 50 Total Users 0 7…" at bounding box center [280, 141] width 435 height 235
click at [422, 13] on img at bounding box center [422, 11] width 9 height 9
click at [376, 49] on link "Sign out" at bounding box center [381, 48] width 92 height 8
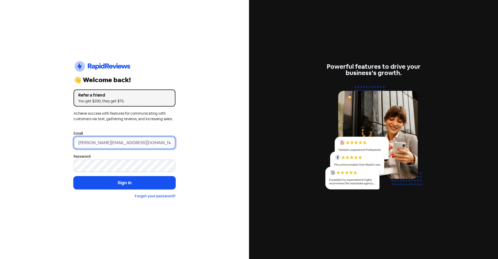
drag, startPoint x: 155, startPoint y: 148, endPoint x: 27, endPoint y: 145, distance: 127.5
click at [63, 147] on div "Icon For Thunder-circle 👋 Welcome back! Refer a friend You get $200, they get $…" at bounding box center [124, 129] width 249 height 259
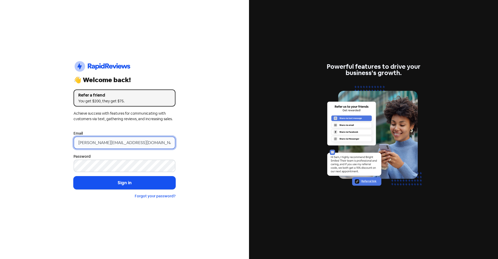
type input "[EMAIL_ADDRESS][DOMAIN_NAME]"
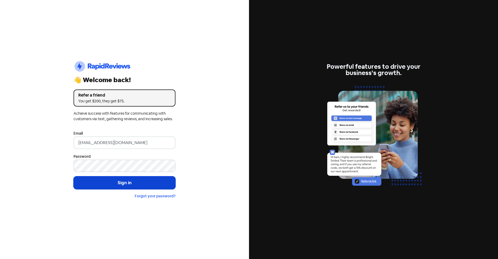
click at [122, 184] on button "Sign in" at bounding box center [125, 183] width 102 height 13
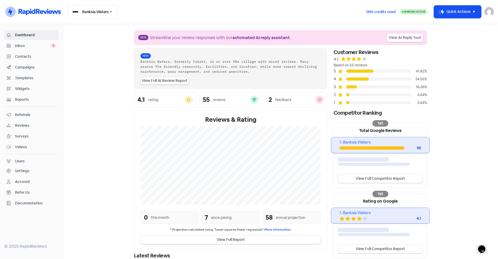
click at [72, 42] on section "New Streamline your review responses with our automated AI reply assistant . Vi…" at bounding box center [280, 171] width 435 height 294
click at [24, 161] on div "Users" at bounding box center [20, 162] width 10 height 6
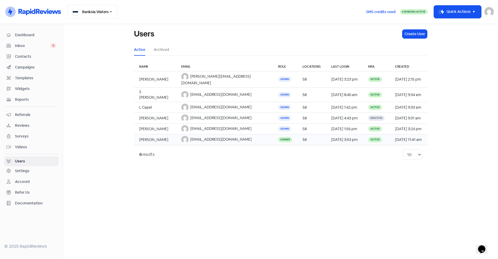
click at [198, 137] on span "[EMAIL_ADDRESS][DOMAIN_NAME]" at bounding box center [221, 139] width 62 height 5
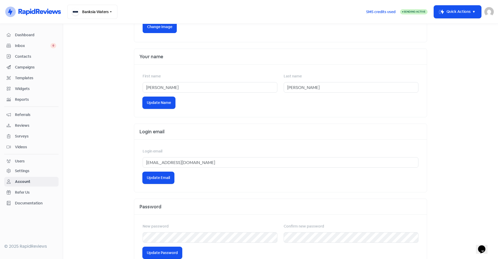
scroll to position [105, 0]
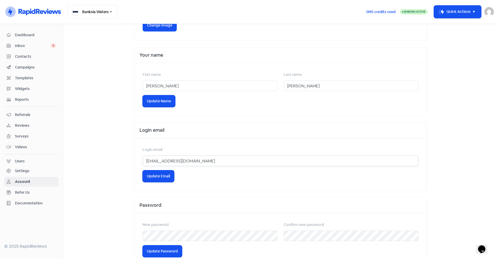
drag, startPoint x: 214, startPoint y: 160, endPoint x: 143, endPoint y: 161, distance: 71.2
click at [143, 161] on input "[EMAIL_ADDRESS][DOMAIN_NAME]" at bounding box center [281, 161] width 276 height 11
click at [106, 80] on main "Account Profile Notifications Billing Profile Image Change Image Your name Firs…" at bounding box center [280, 141] width 435 height 235
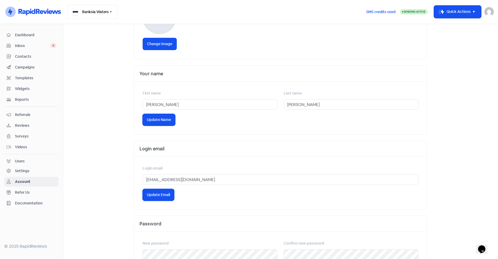
scroll to position [0, 0]
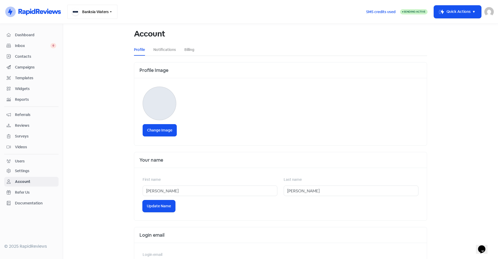
click at [99, 12] on button "Banksia Waters" at bounding box center [92, 12] width 50 height 14
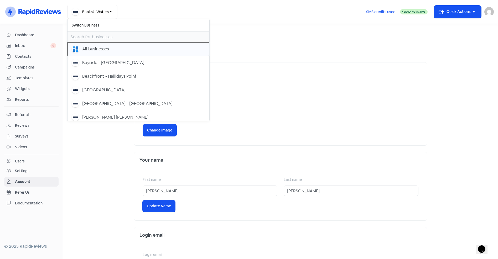
click at [100, 50] on div "All businesses" at bounding box center [95, 49] width 27 height 6
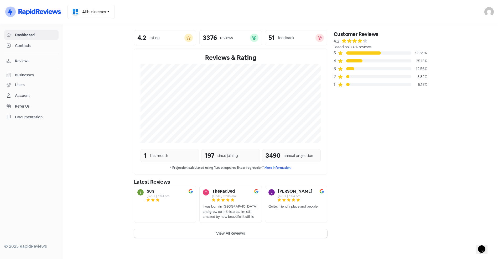
click at [336, 112] on div "Customer Reviews 4.2 Based on 3376 reviews 5 53.29% 4 25.15% 3 12.56% 2 3.82% 1…" at bounding box center [381, 134] width 100 height 208
drag, startPoint x: 225, startPoint y: 233, endPoint x: 225, endPoint y: 219, distance: 13.4
click at [225, 233] on button "View All Reviews" at bounding box center [230, 233] width 193 height 9
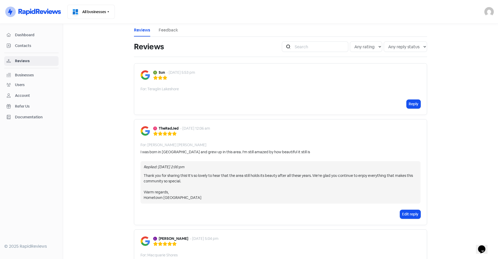
click at [24, 33] on span "Dashboard" at bounding box center [35, 35] width 41 height 6
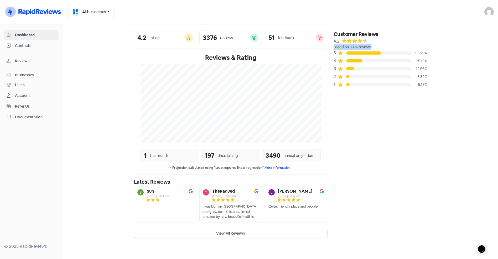
drag, startPoint x: 334, startPoint y: 47, endPoint x: 371, endPoint y: 45, distance: 37.6
click at [371, 45] on div "Based on 3376 reviews" at bounding box center [381, 47] width 94 height 6
click at [369, 93] on div "Customer Reviews 4.2 Based on 3376 reviews 5 53.29% 4 25.15% 3 12.56% 2 3.82% 1…" at bounding box center [381, 134] width 100 height 208
drag, startPoint x: 334, startPoint y: 46, endPoint x: 372, endPoint y: 46, distance: 37.8
click at [372, 46] on div "Based on 3376 reviews" at bounding box center [381, 47] width 94 height 6
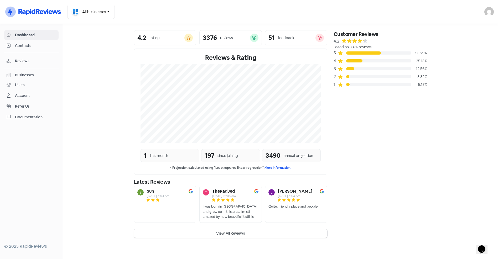
click at [378, 114] on div "Customer Reviews 4.2 Based on 3376 reviews 5 53.29% 4 25.15% 3 12.56% 2 3.82% 1…" at bounding box center [381, 134] width 100 height 208
click at [78, 53] on section "4.2 rating 3376 reviews 51 feedback Reviews & Rating 1 this month 197 since joi…" at bounding box center [280, 134] width 435 height 221
click at [17, 171] on div at bounding box center [31, 187] width 54 height 105
